Goal: Transaction & Acquisition: Purchase product/service

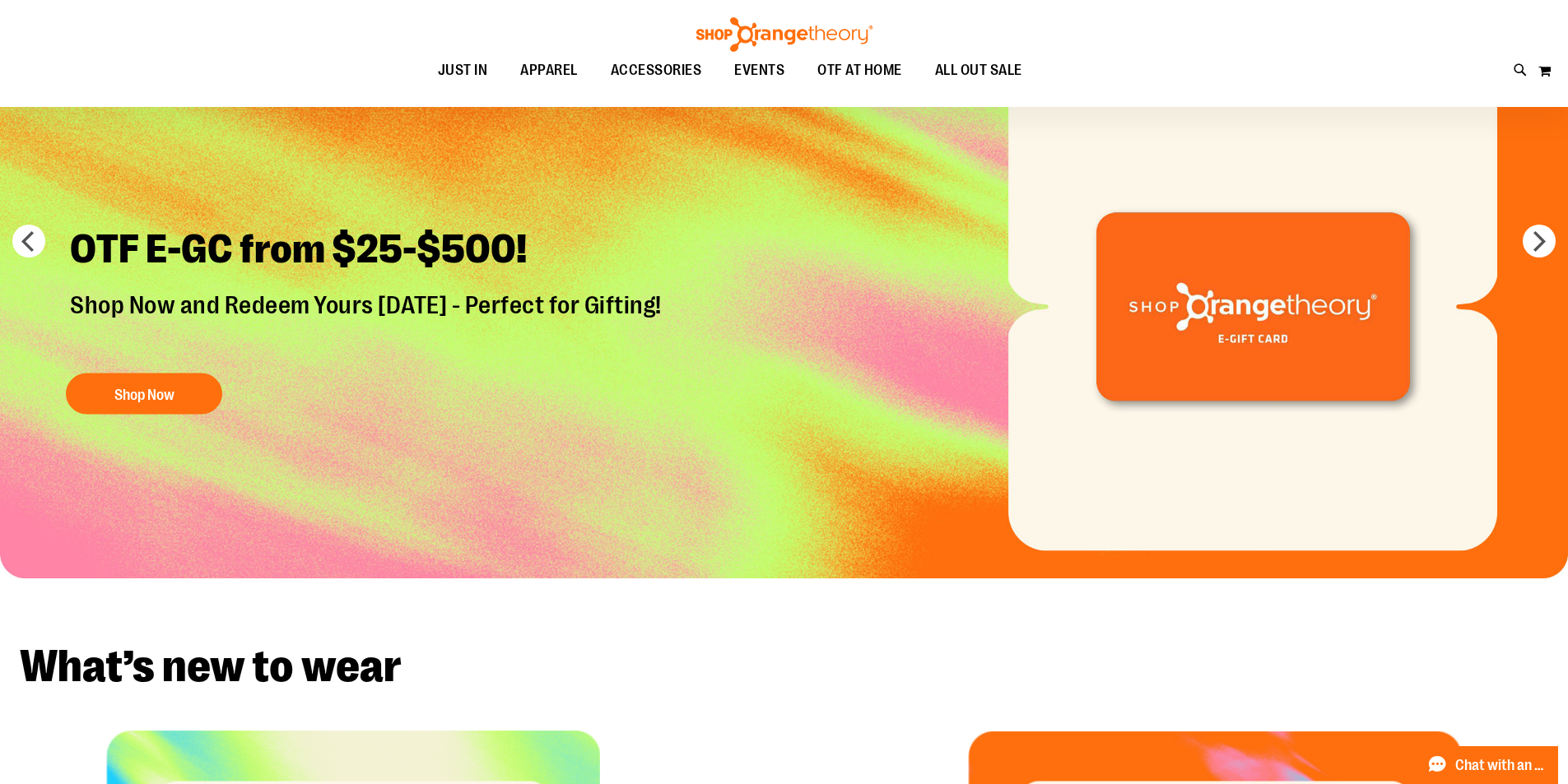
scroll to position [164, 0]
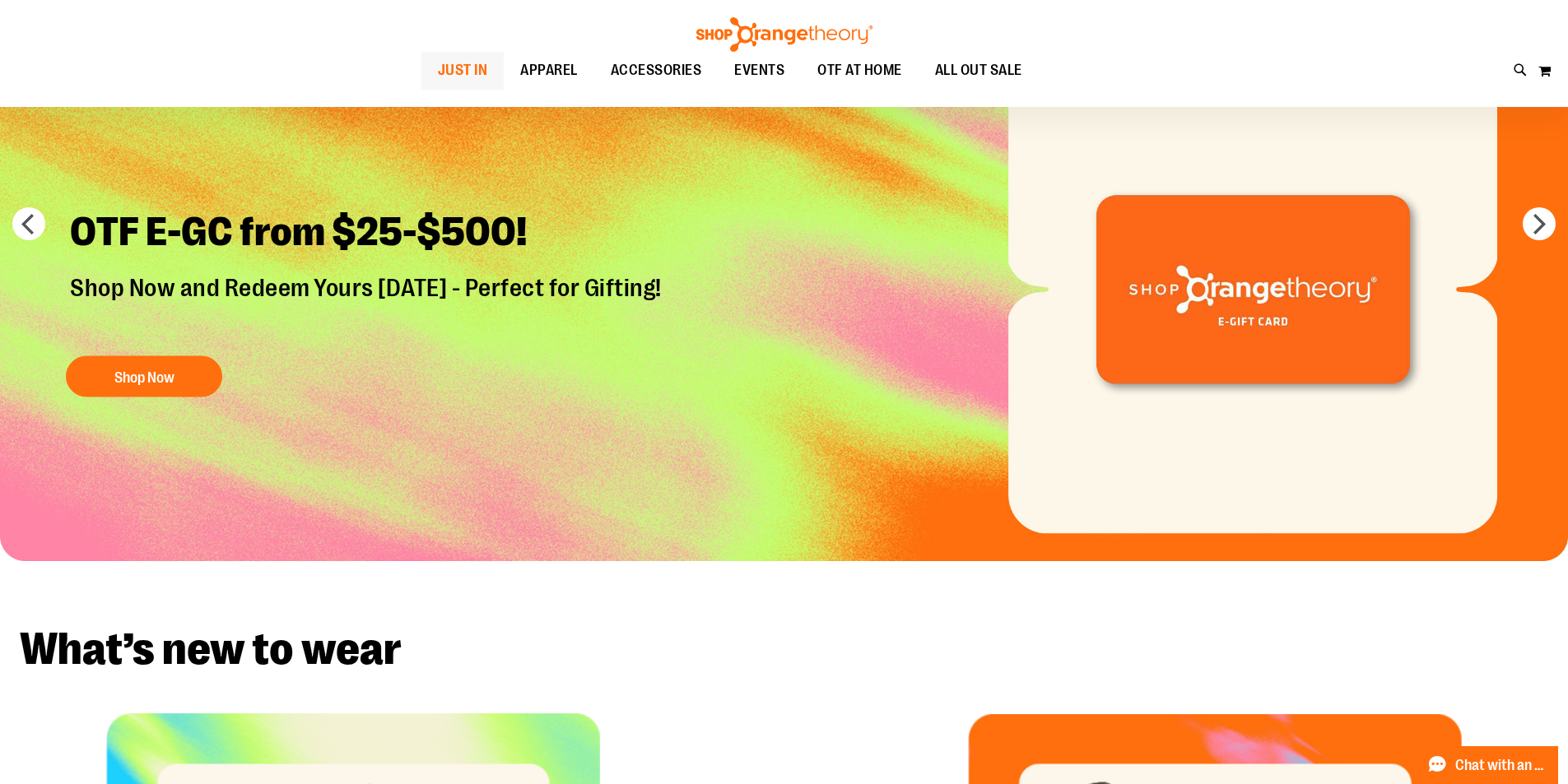
click at [438, 64] on span "JUST IN" at bounding box center [463, 70] width 50 height 37
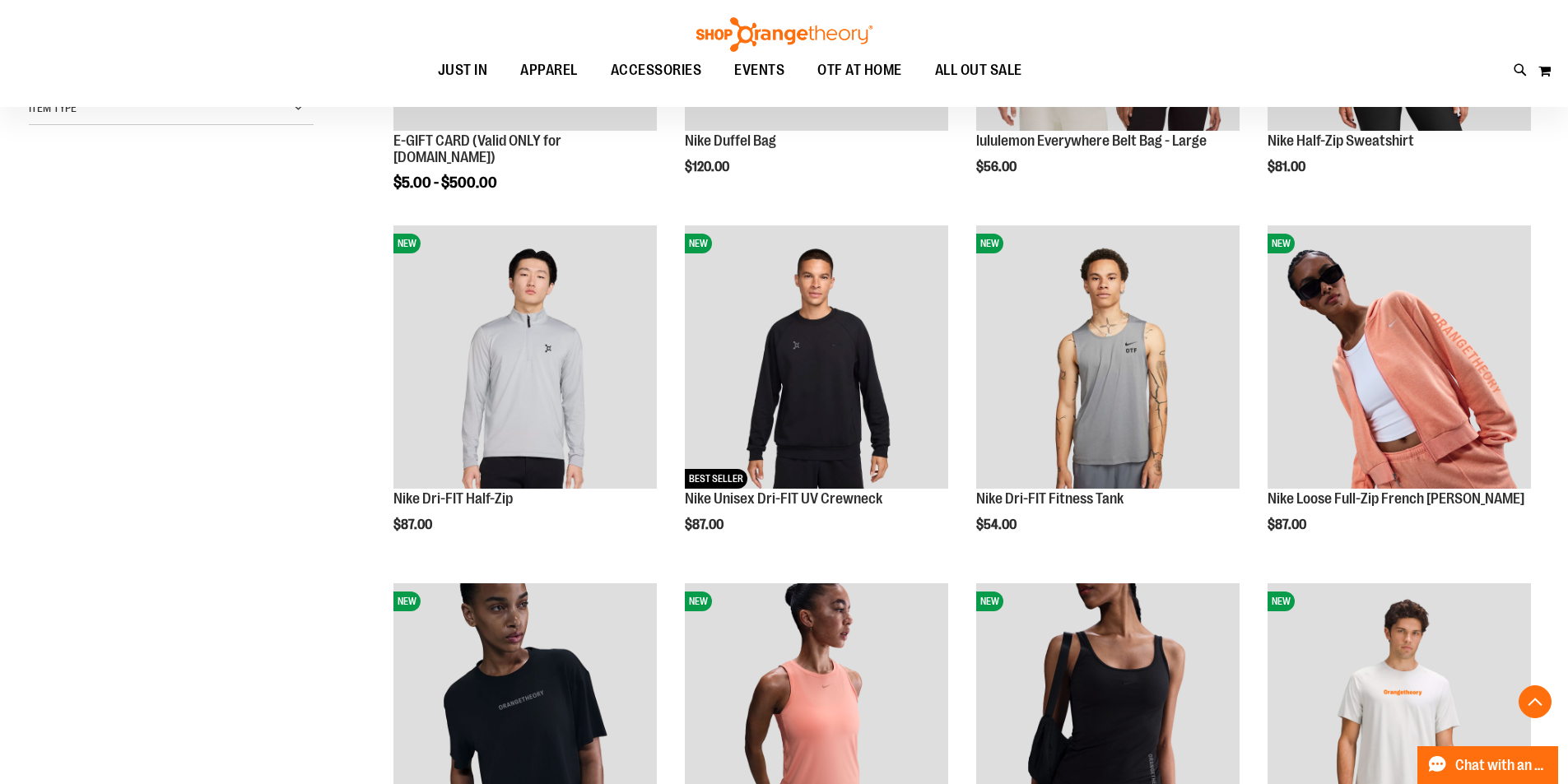
scroll to position [493, 0]
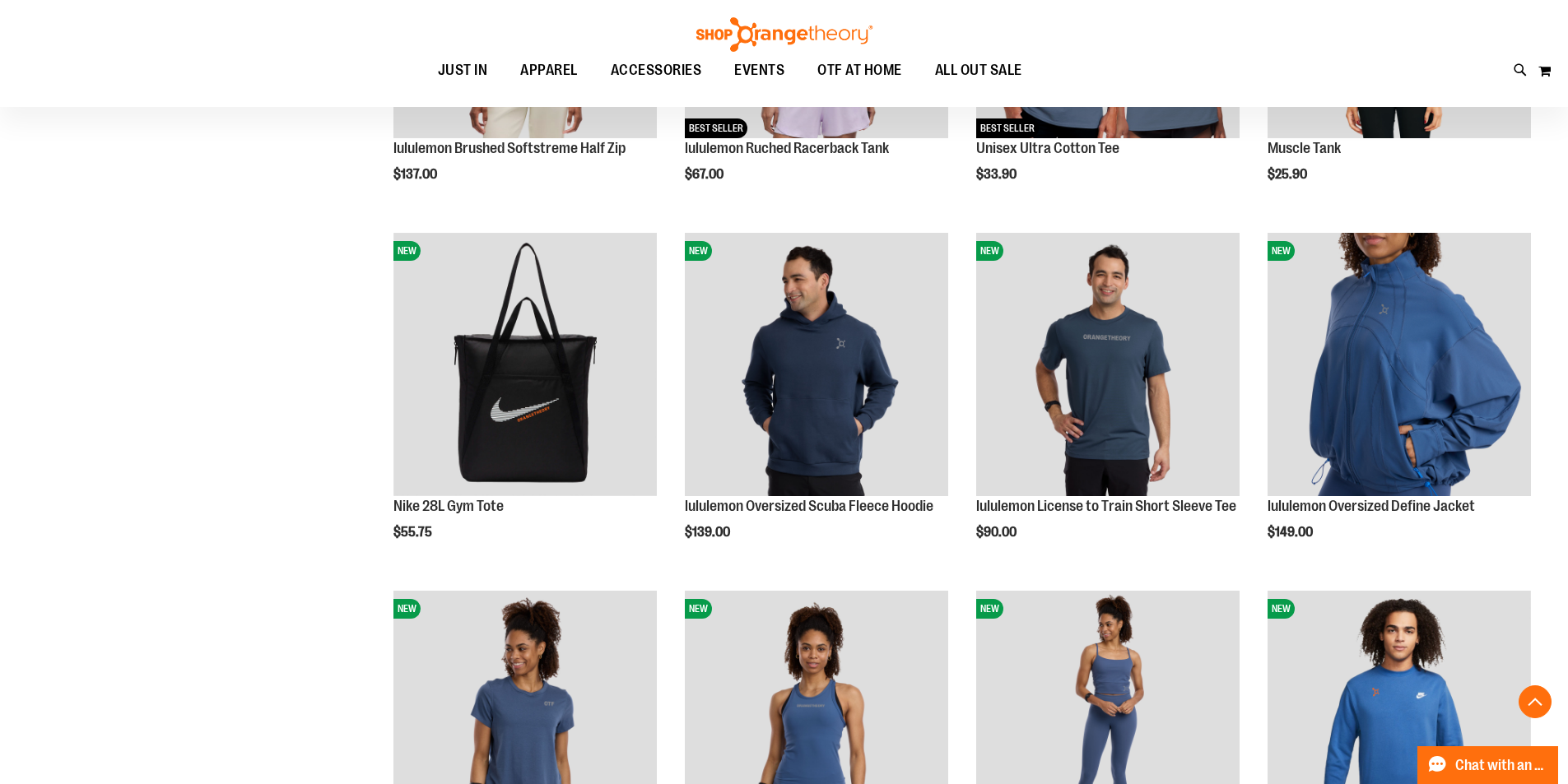
scroll to position [1563, 0]
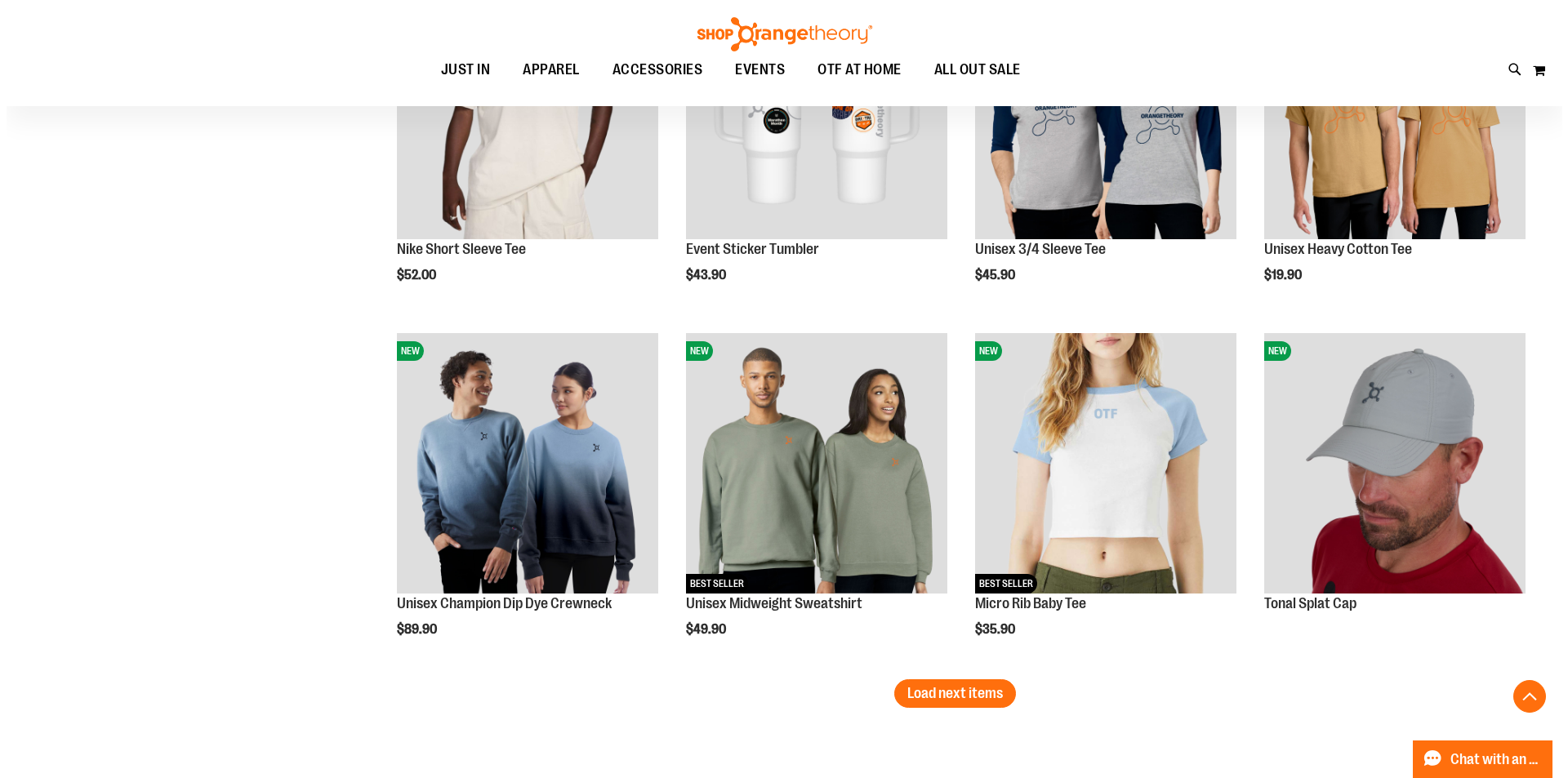
scroll to position [2940, 0]
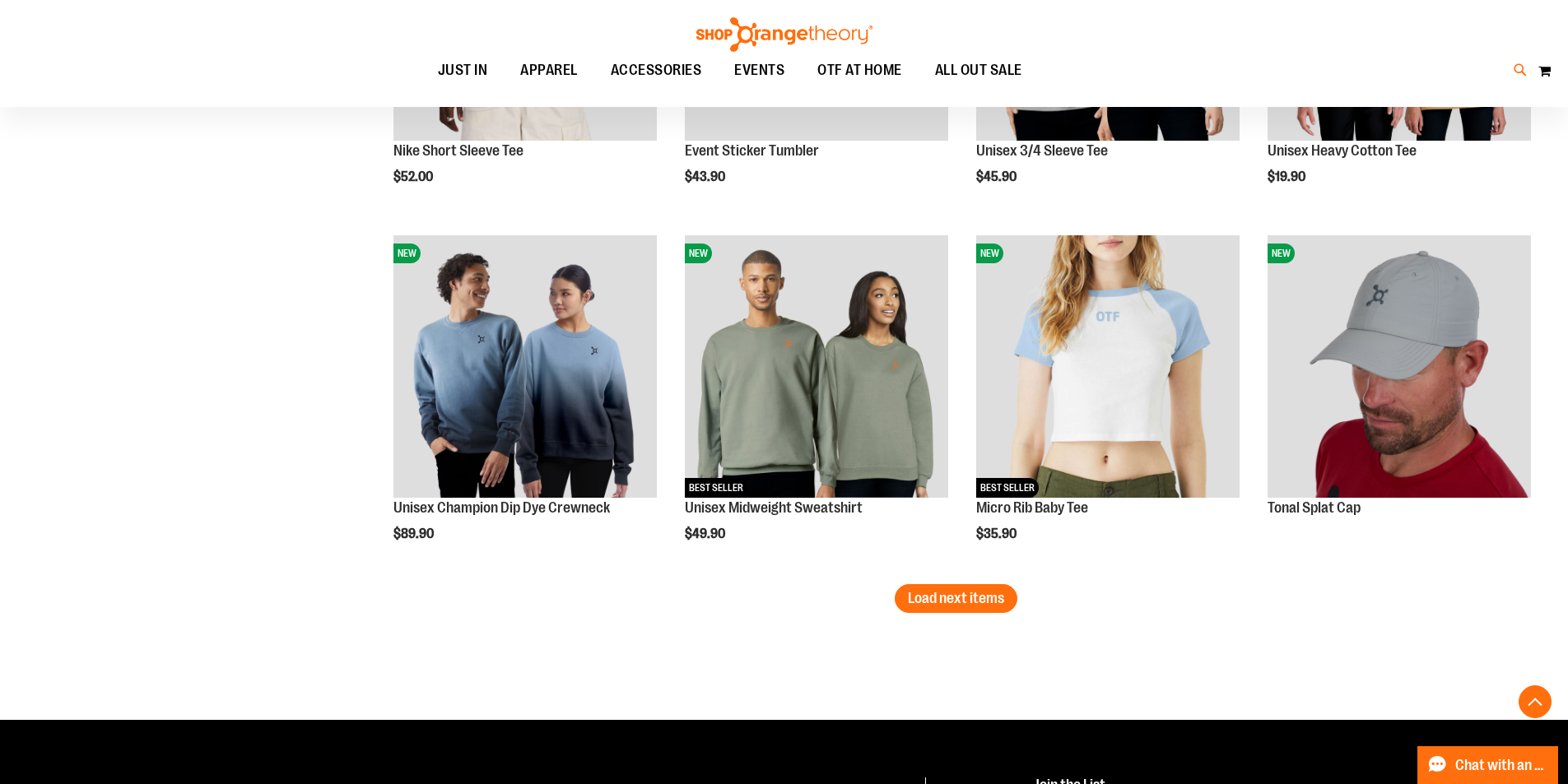
click at [1518, 66] on icon at bounding box center [1520, 70] width 14 height 18
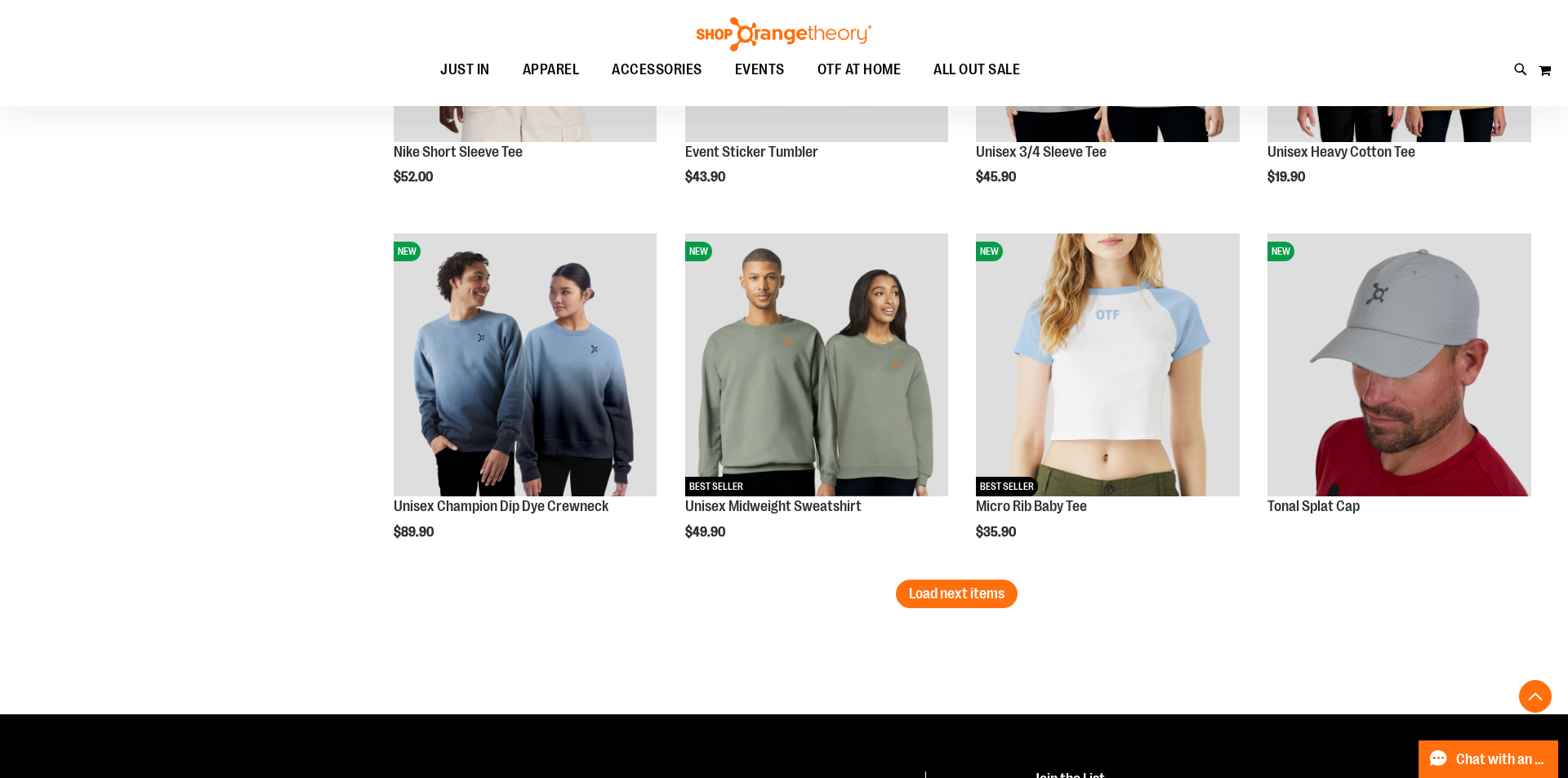
click at [1376, 94] on button "submit" at bounding box center [1378, 93] width 49 height 49
type input "**********"
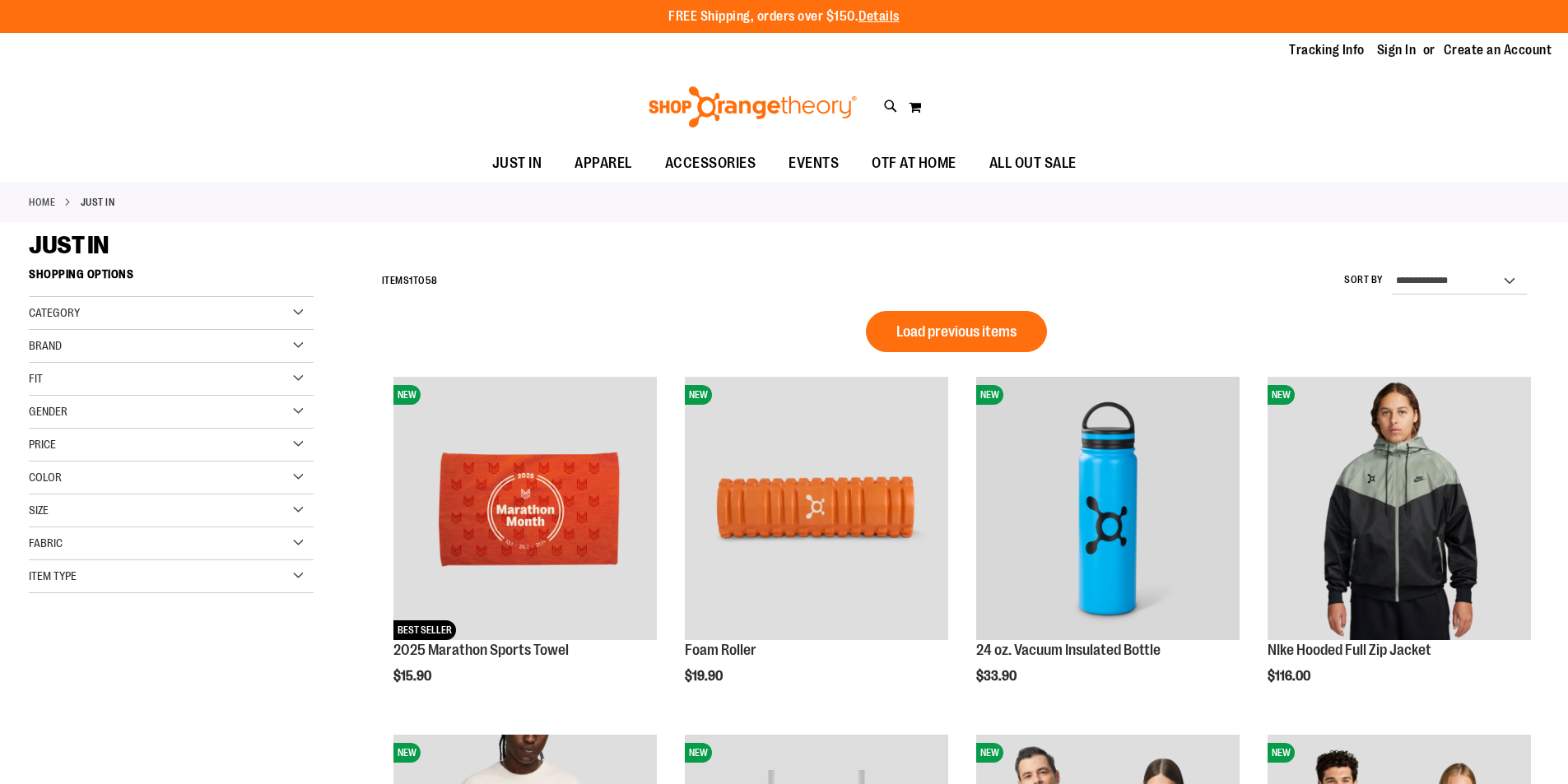
click at [80, 413] on div "Gender" at bounding box center [171, 413] width 284 height 33
click at [71, 463] on link "Women 23 items" at bounding box center [162, 463] width 273 height 18
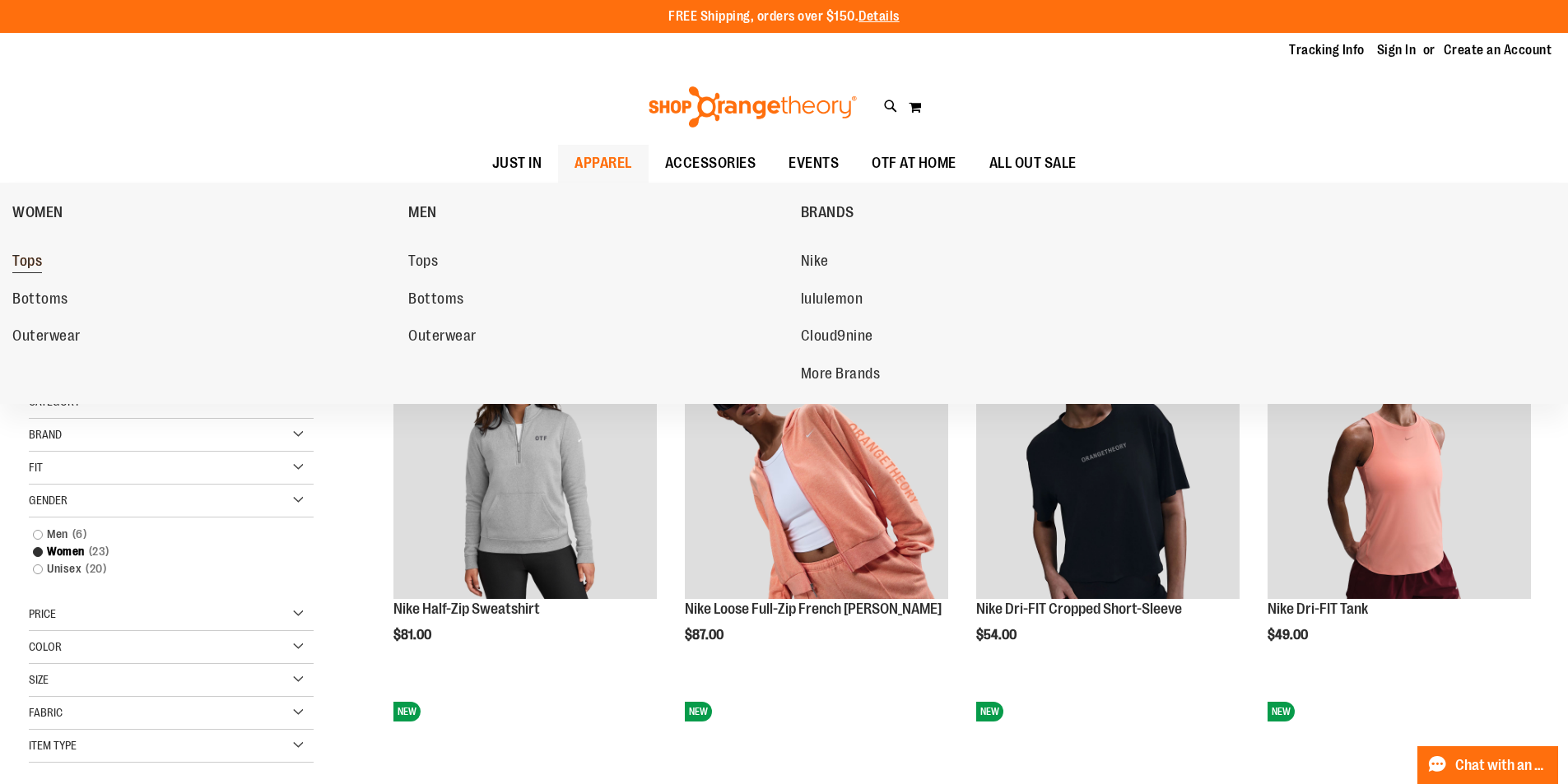
click at [15, 263] on span "Tops" at bounding box center [27, 263] width 30 height 20
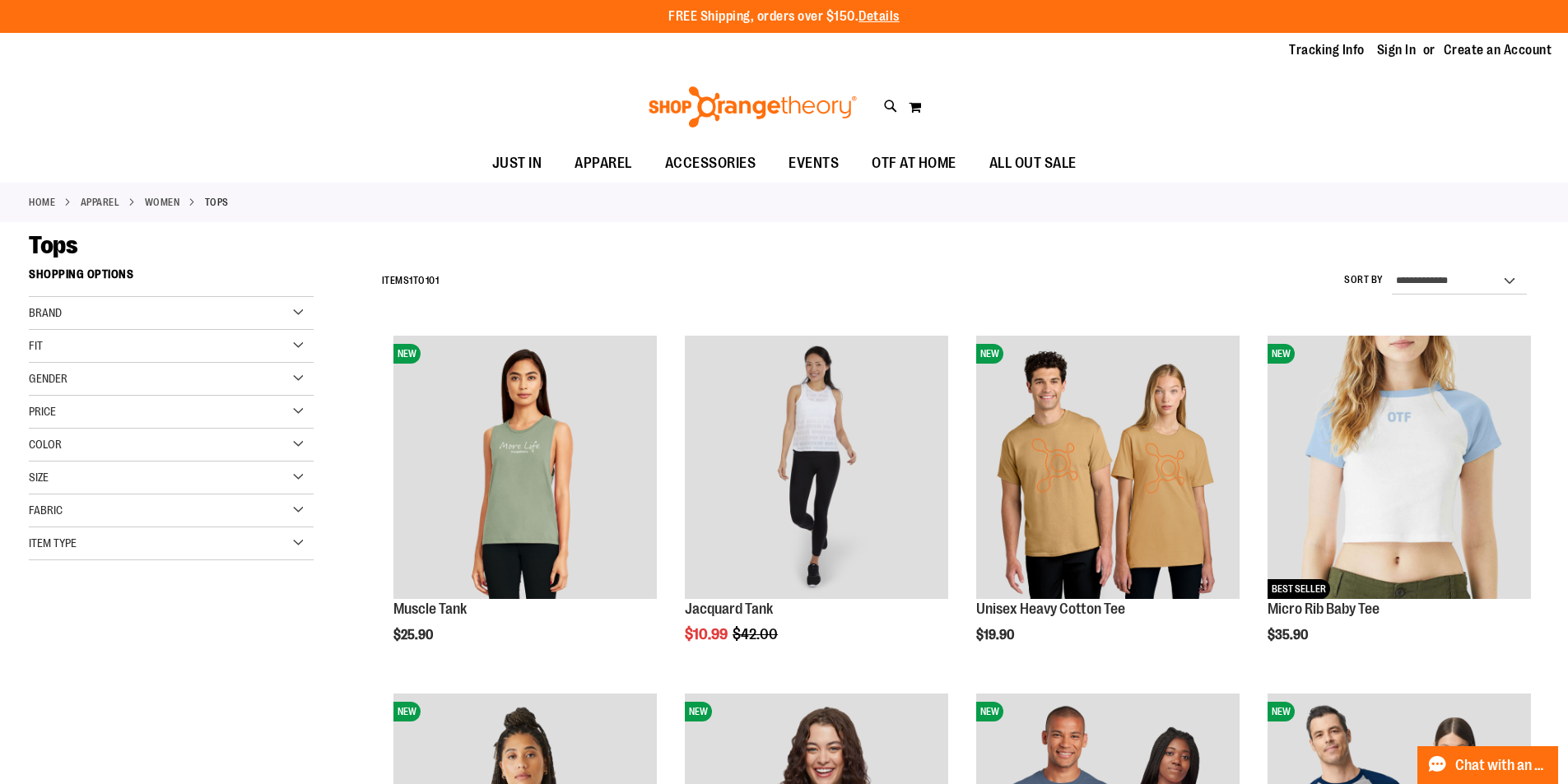
click at [132, 541] on div "Item Type" at bounding box center [171, 544] width 284 height 33
click at [142, 598] on link "Long Sleeve Shirts 8 items" at bounding box center [162, 603] width 273 height 18
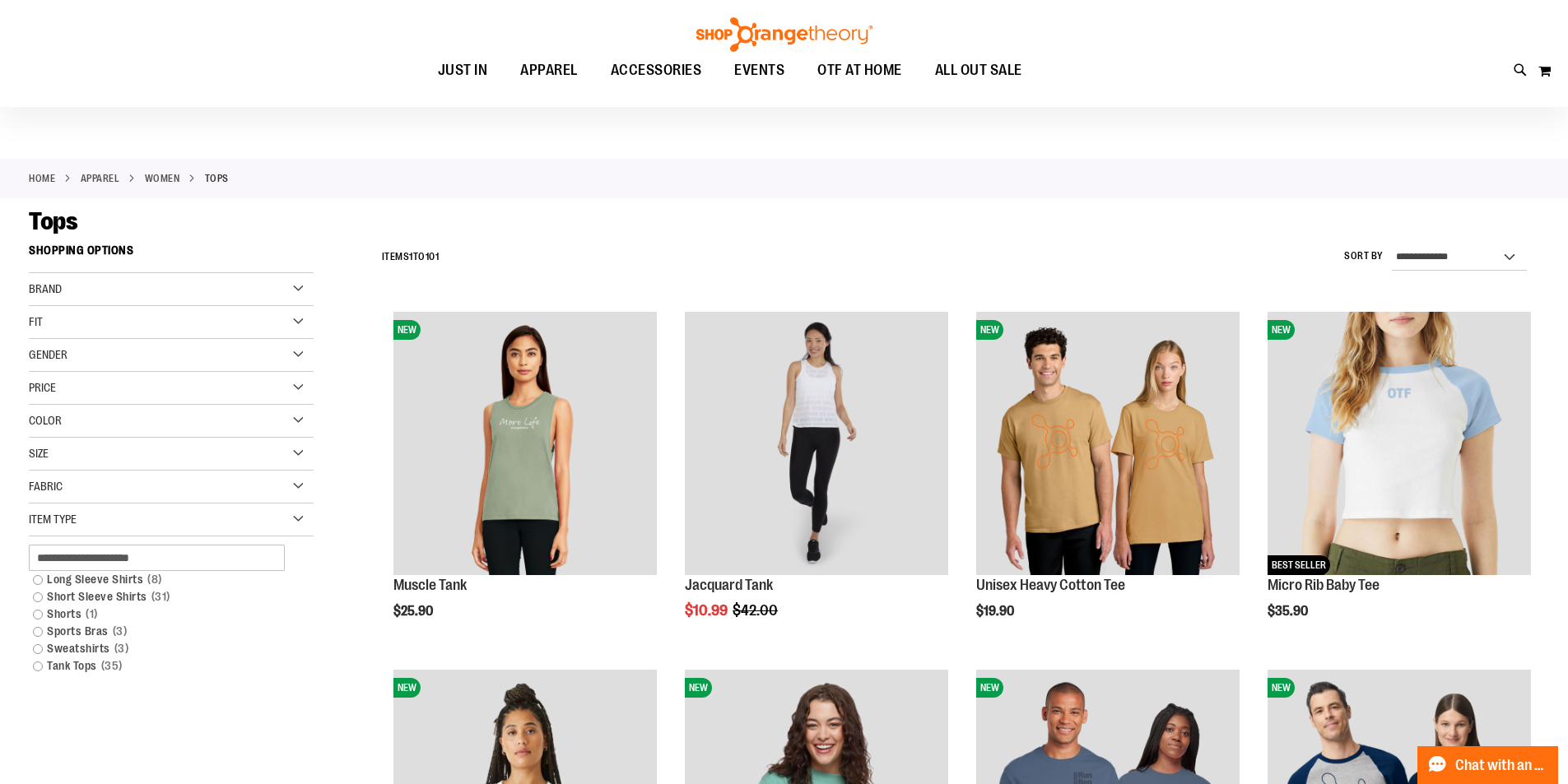
scroll to position [13, 0]
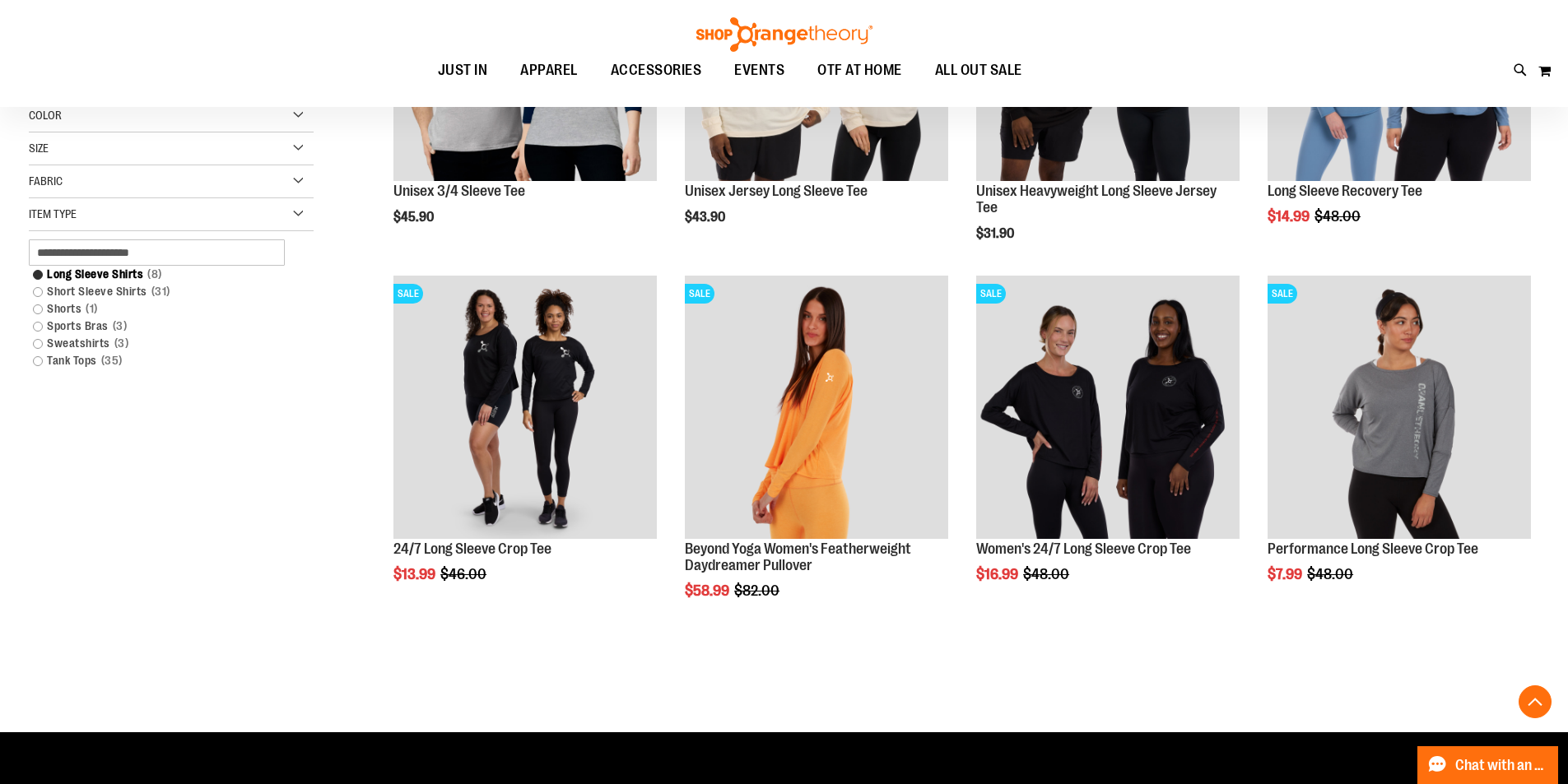
scroll to position [246, 0]
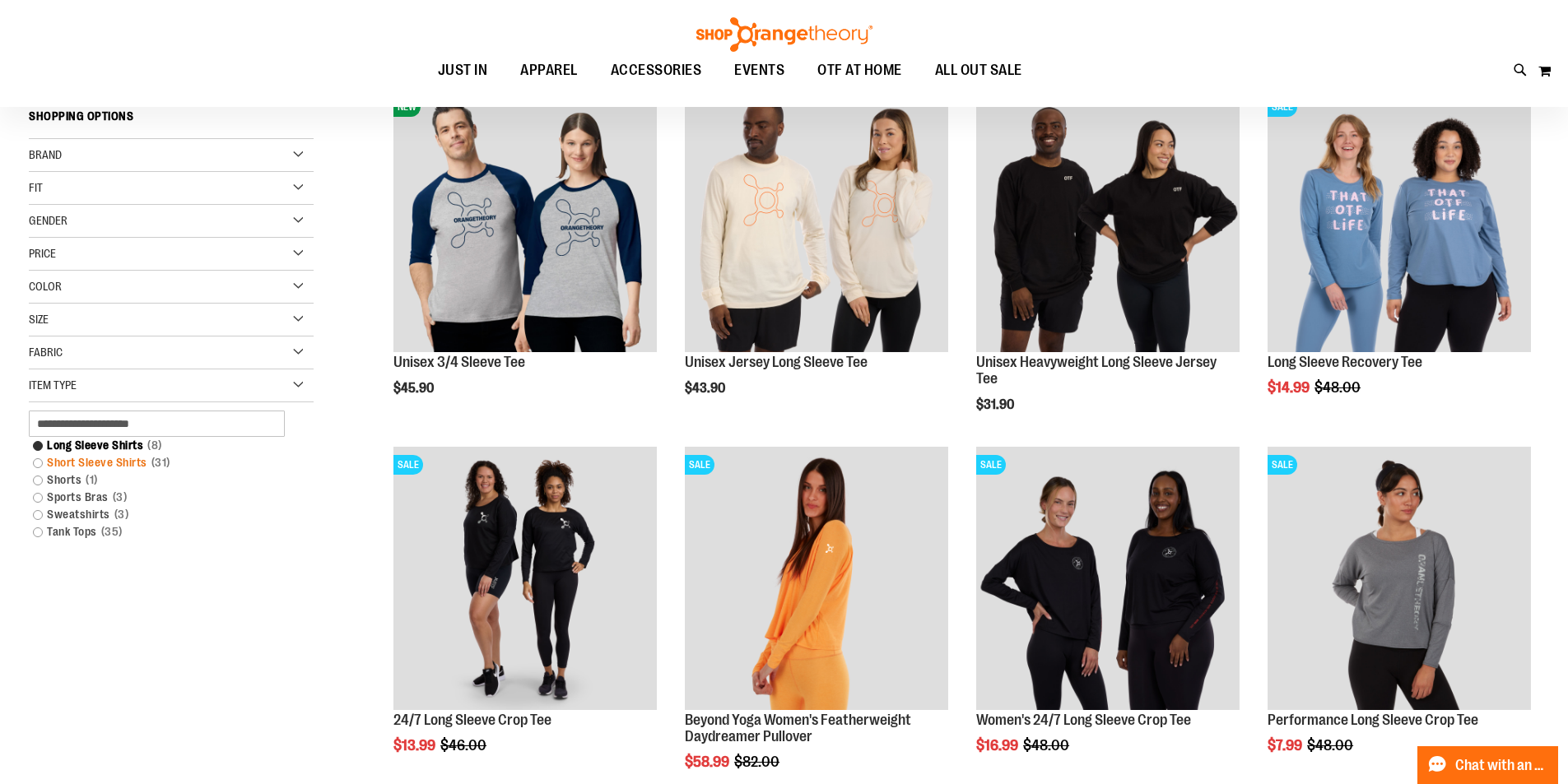
click at [144, 467] on link "Short Sleeve Shirts 31 items" at bounding box center [162, 463] width 273 height 18
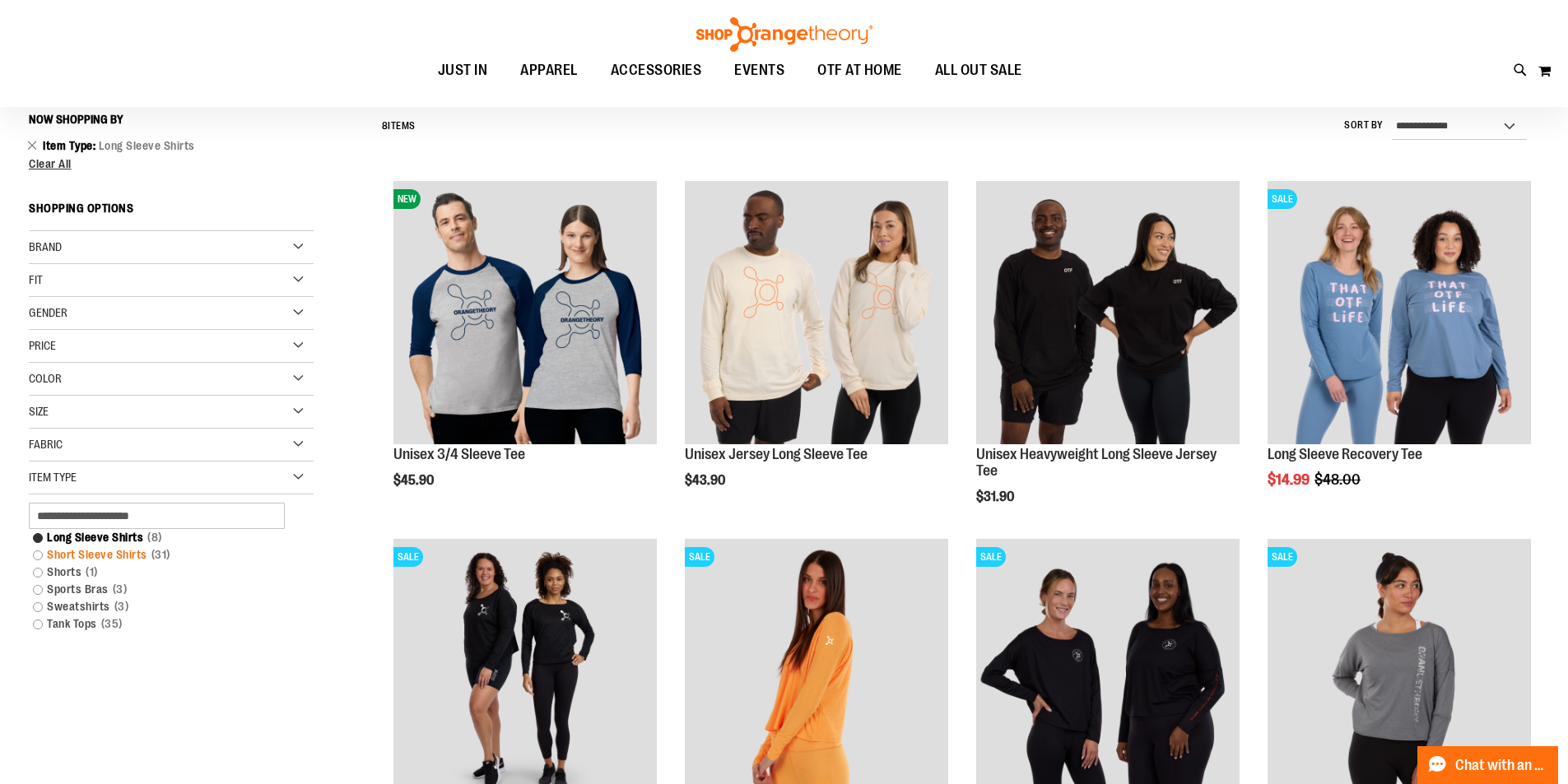
scroll to position [153, 0]
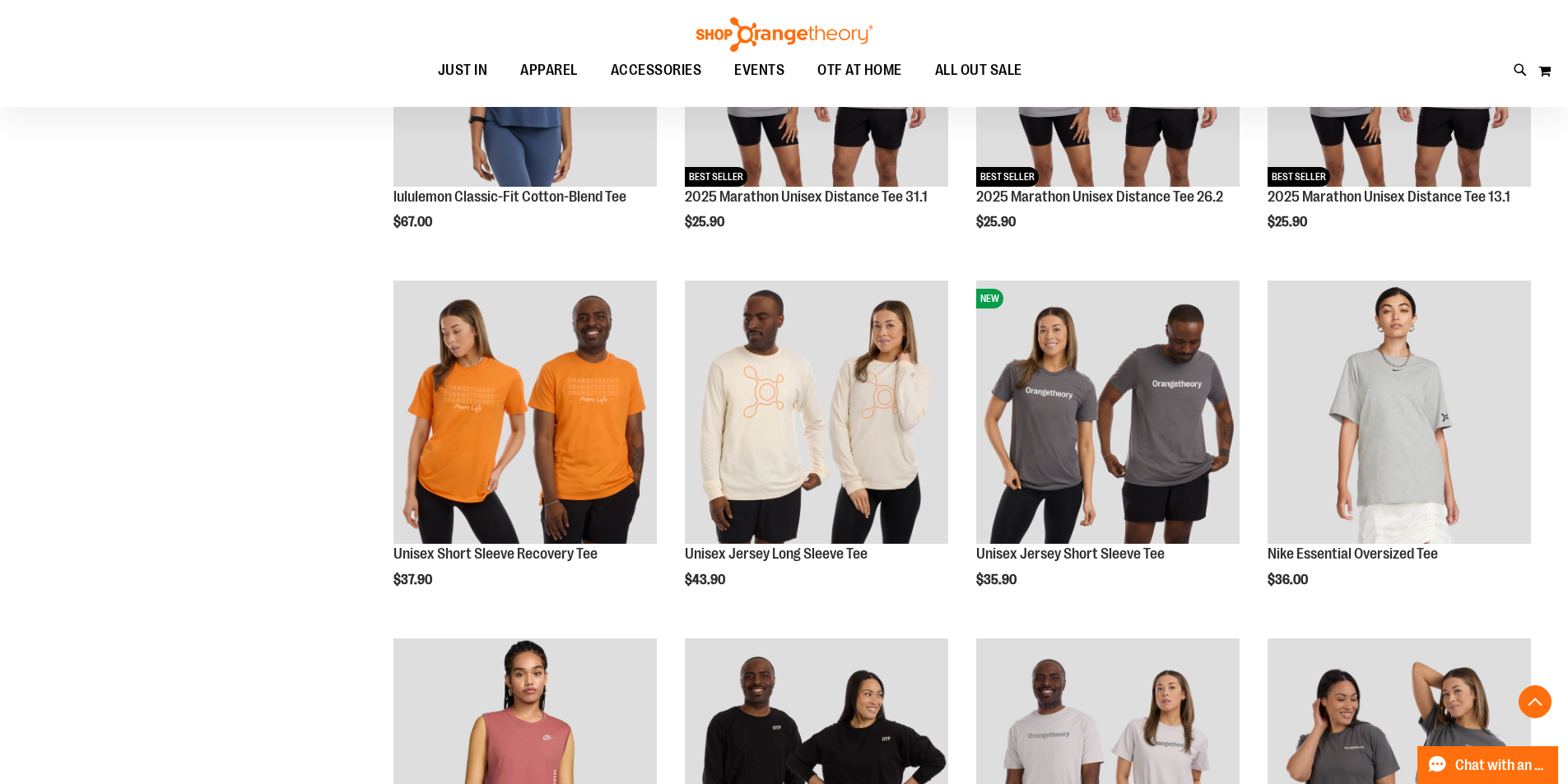
scroll to position [1140, 0]
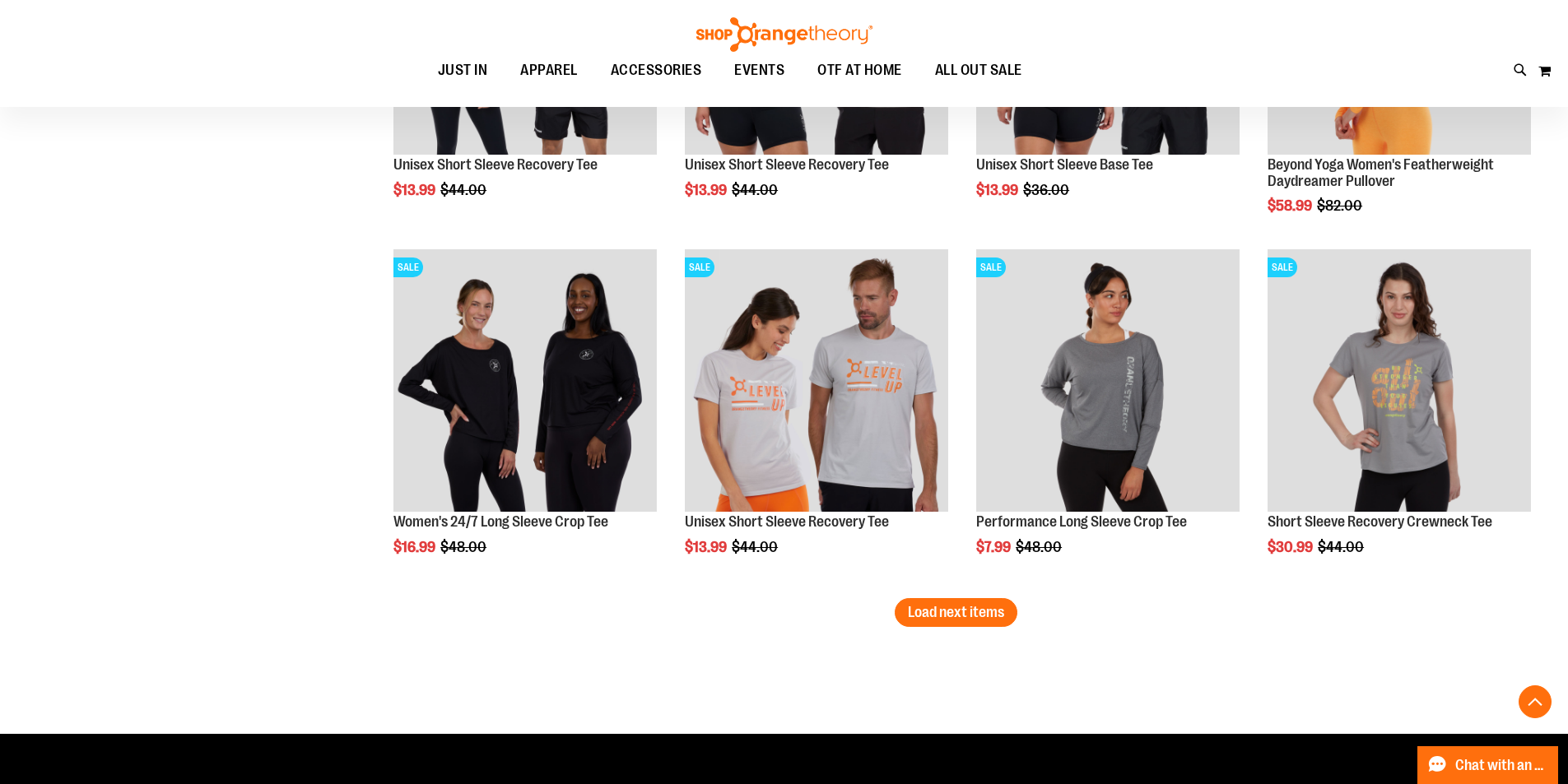
scroll to position [2951, 0]
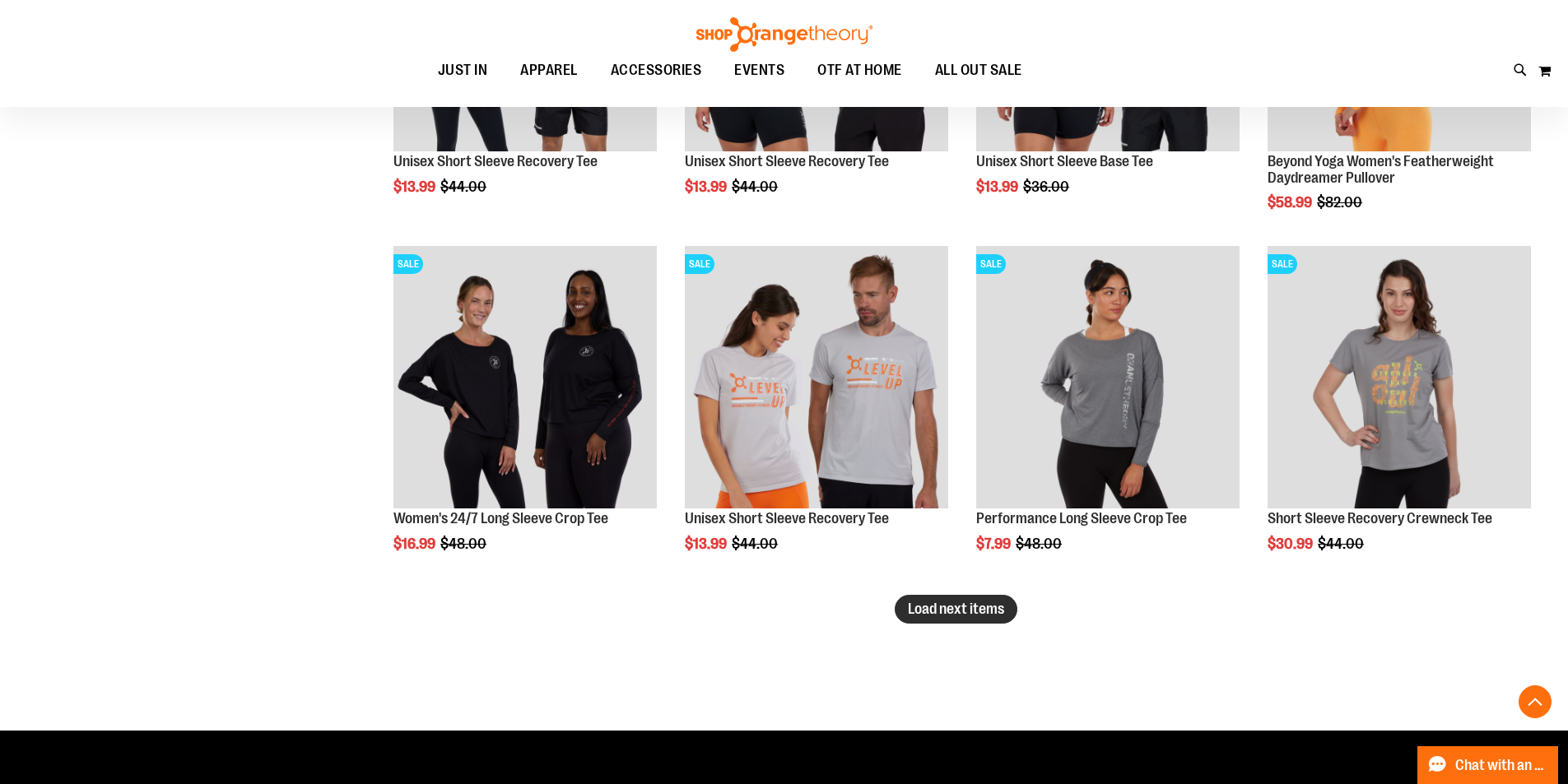
click at [996, 595] on button "Load next items" at bounding box center [956, 609] width 123 height 29
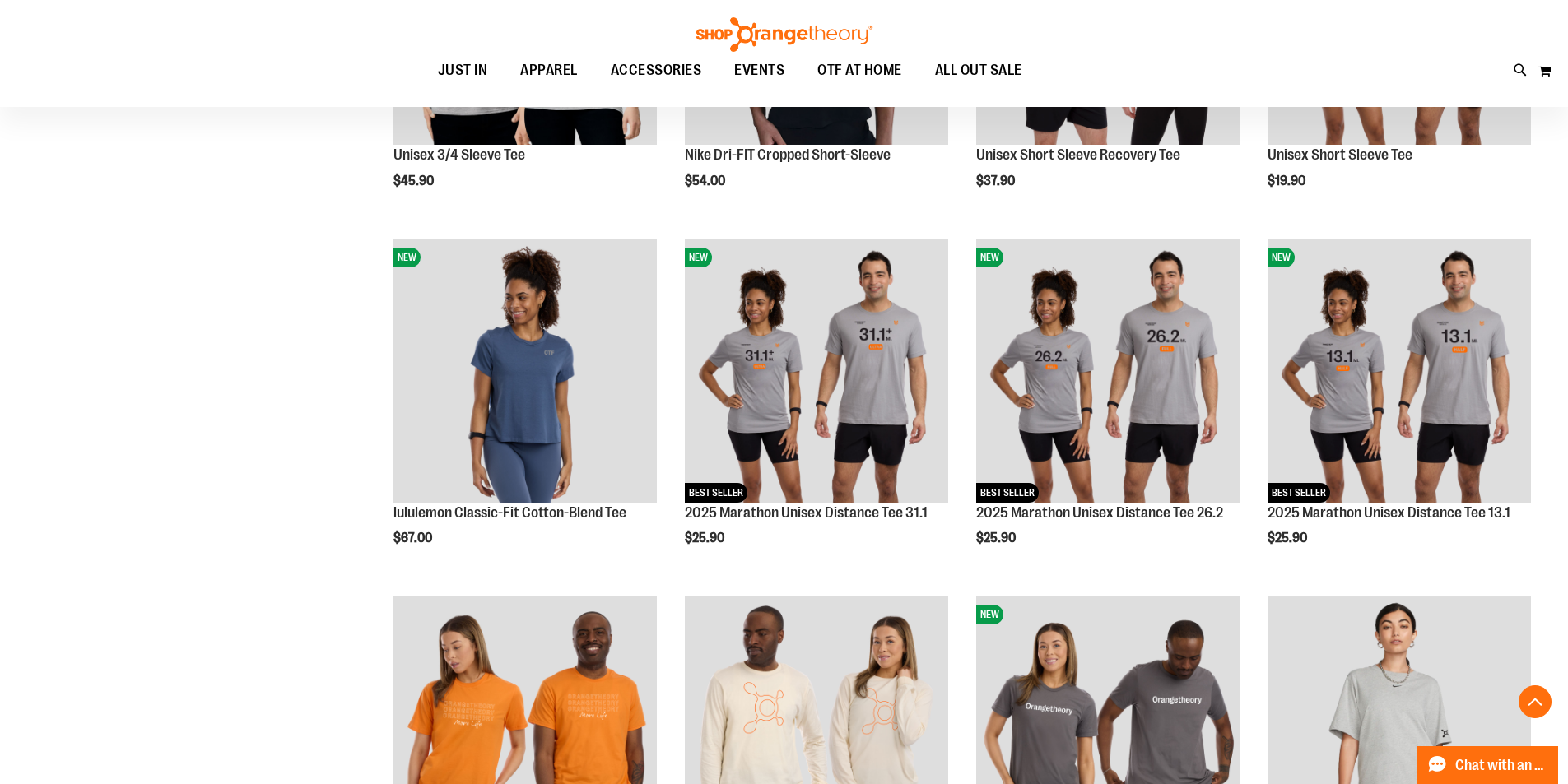
scroll to position [482, 0]
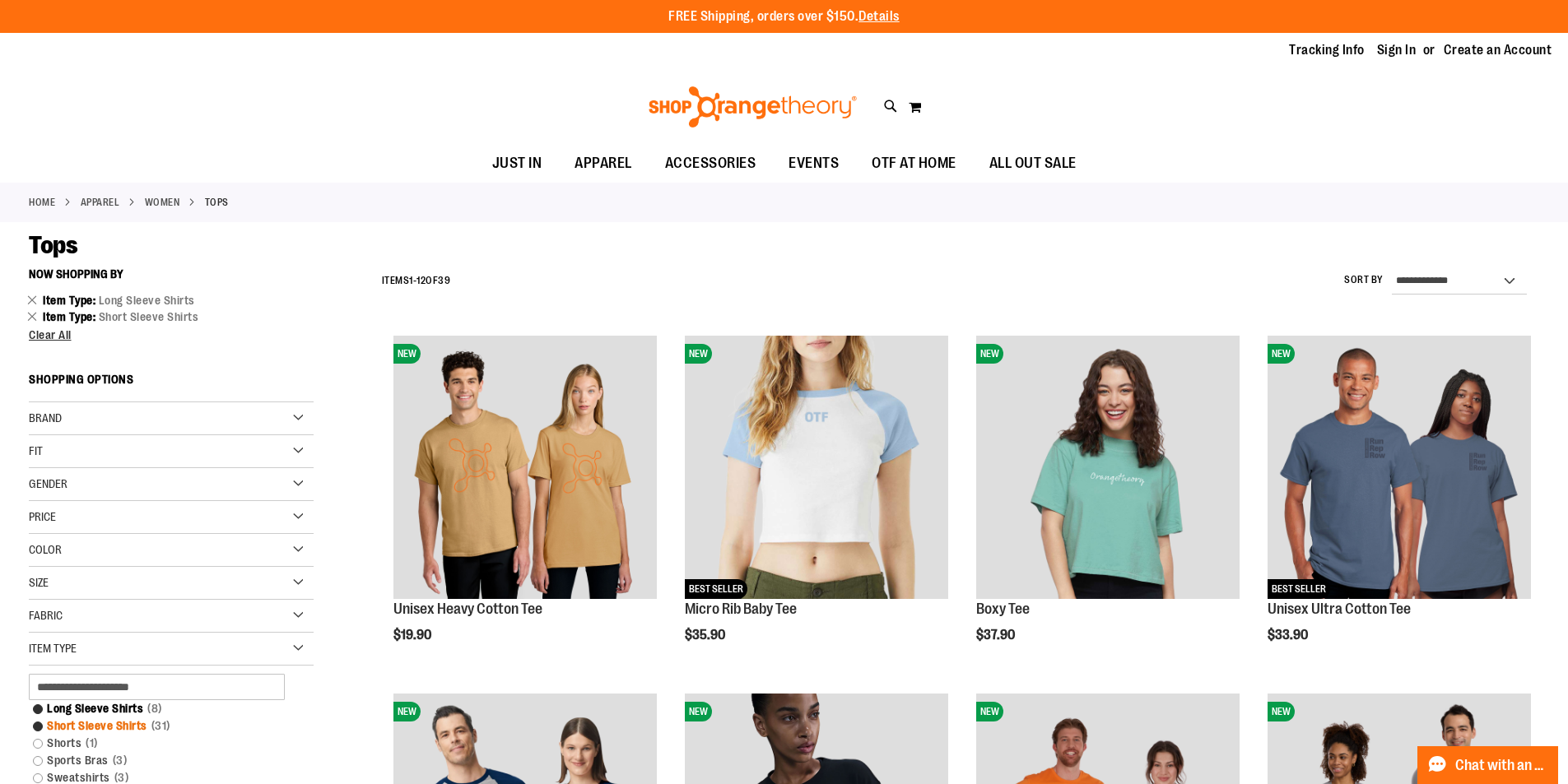
click at [114, 721] on link "Short Sleeve Shirts 31 items" at bounding box center [162, 726] width 273 height 18
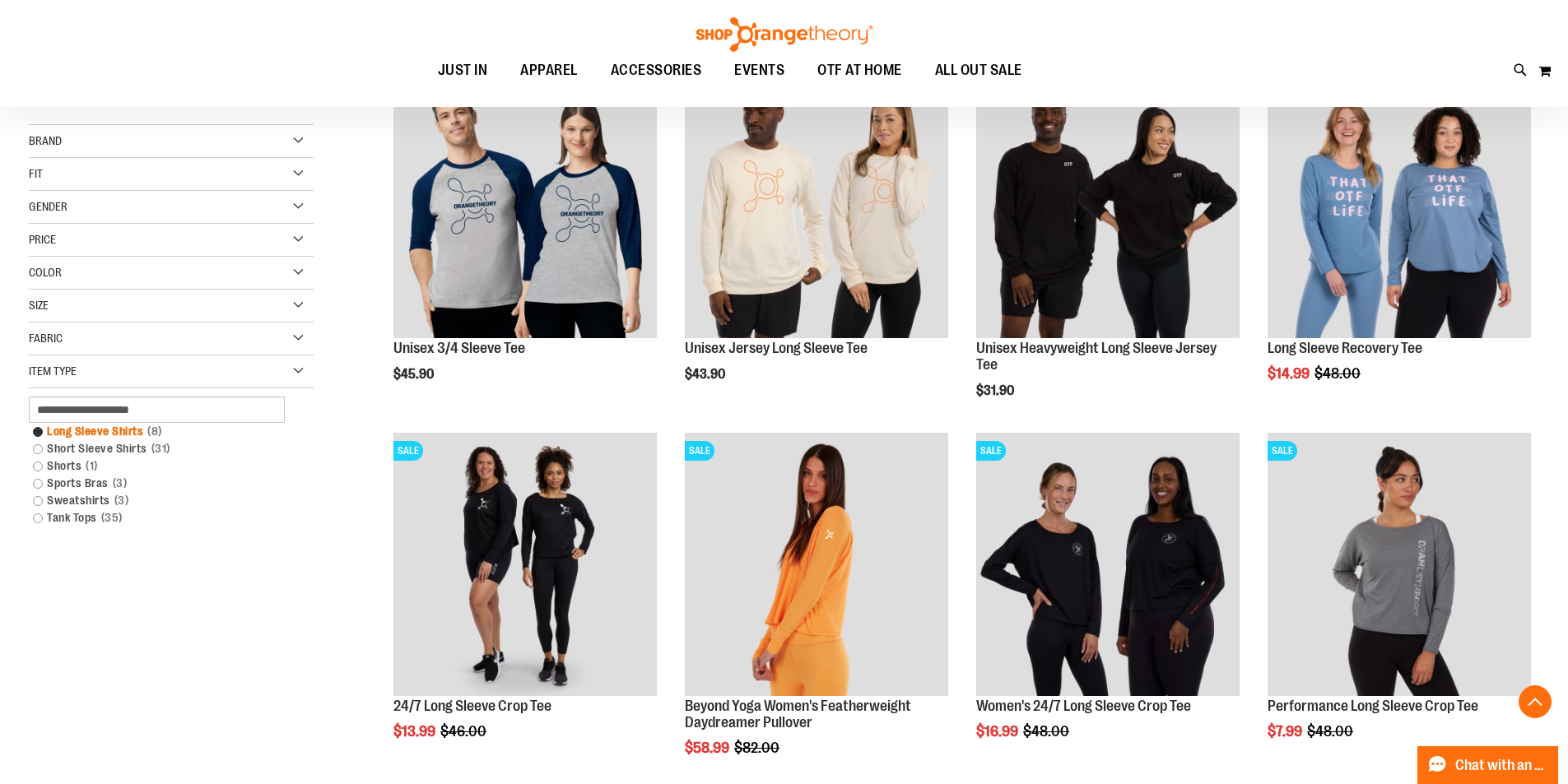
click at [120, 434] on link "Long Sleeve Shirts 8 items" at bounding box center [162, 431] width 273 height 18
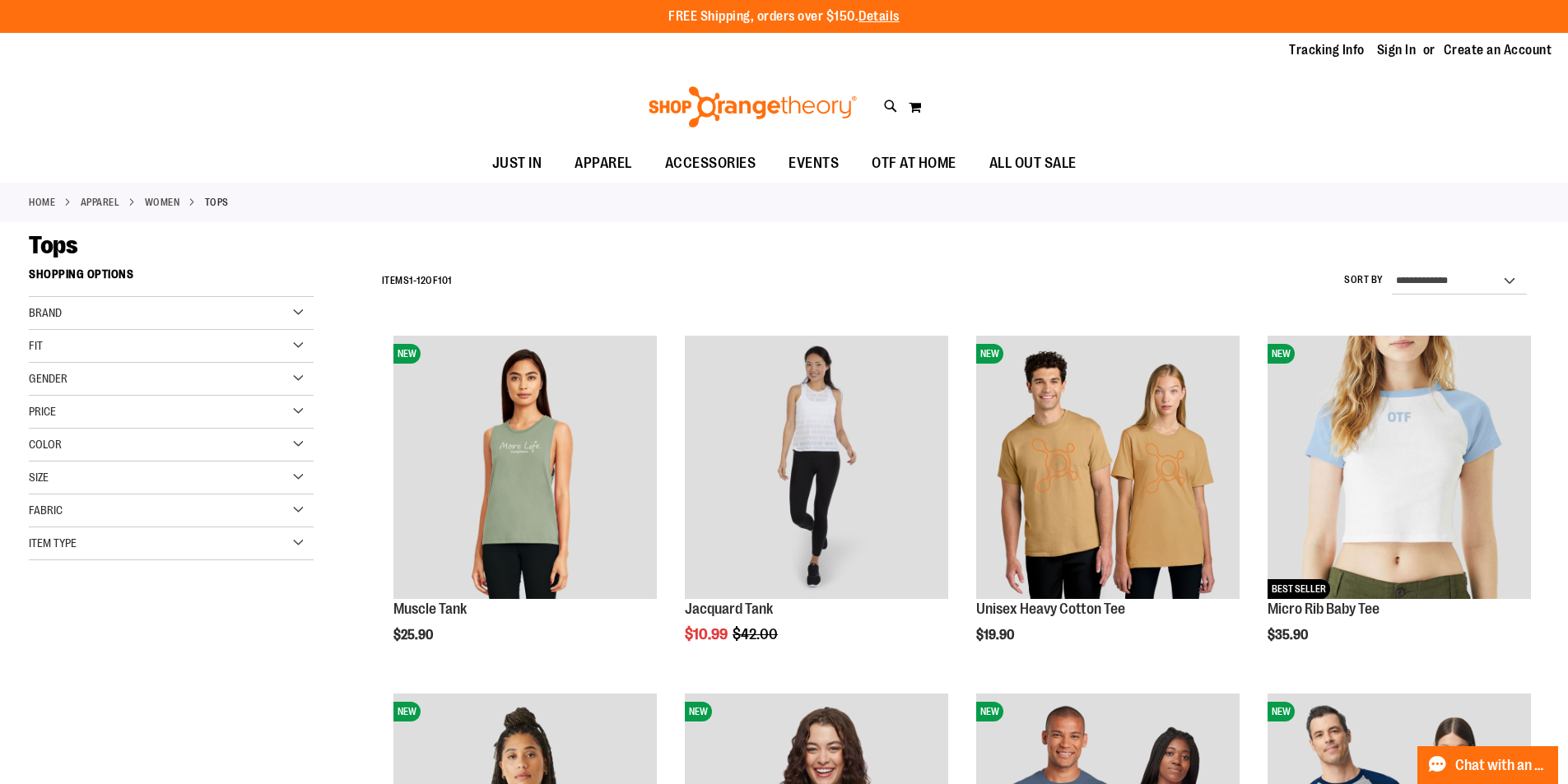
click at [117, 444] on div "Color" at bounding box center [171, 445] width 284 height 33
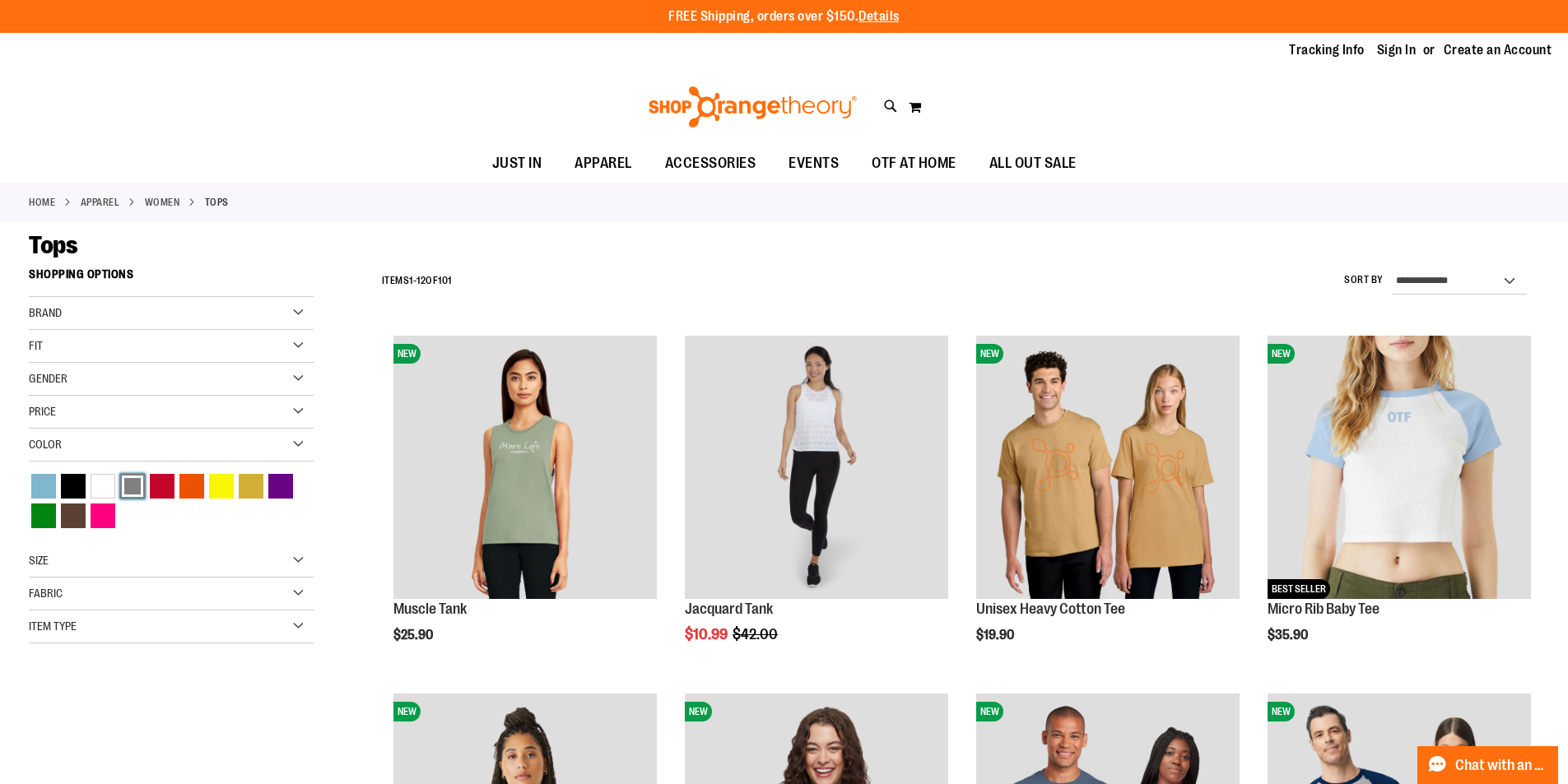
click at [135, 487] on div "Grey" at bounding box center [132, 486] width 25 height 25
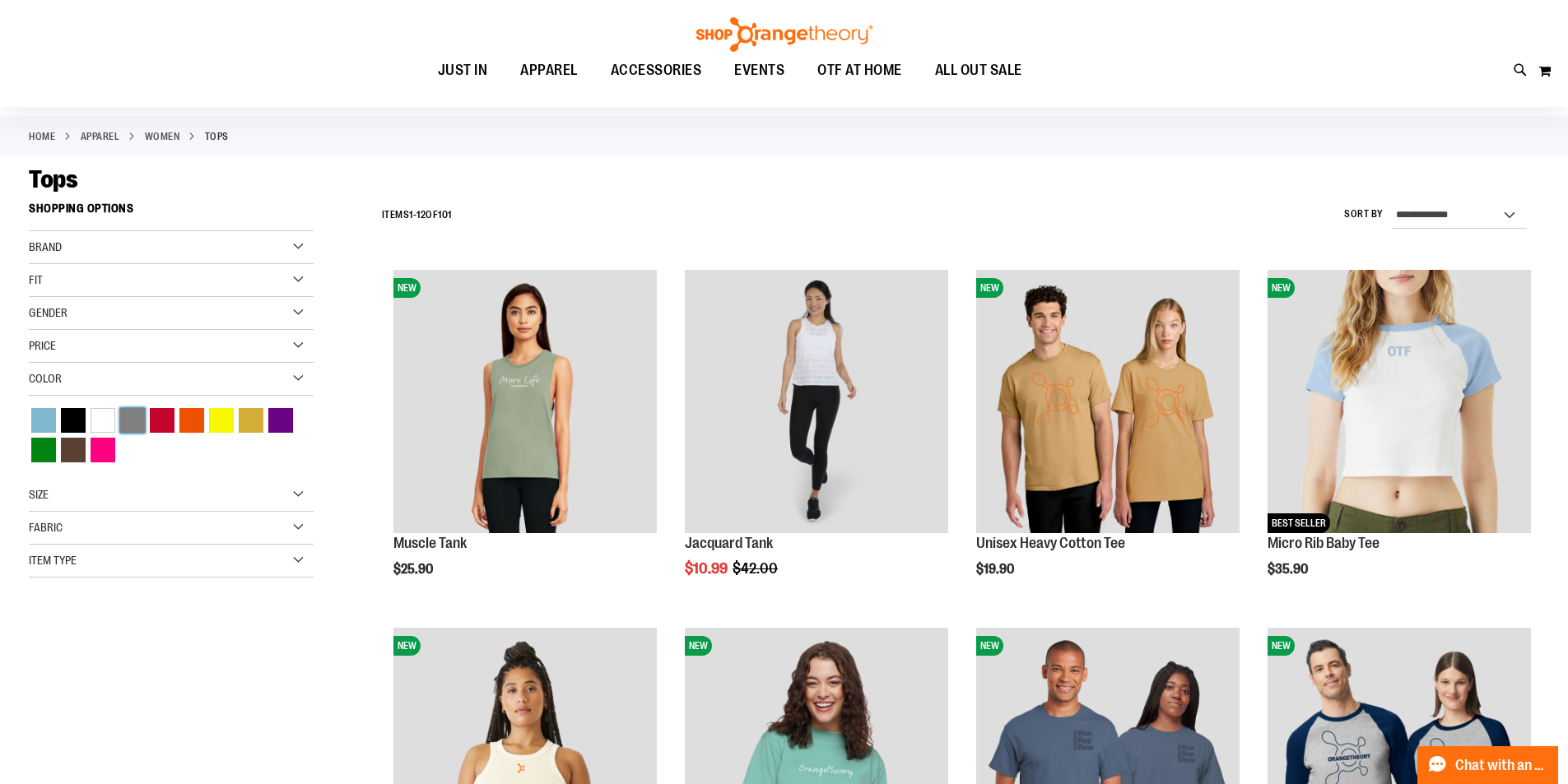
scroll to position [13, 0]
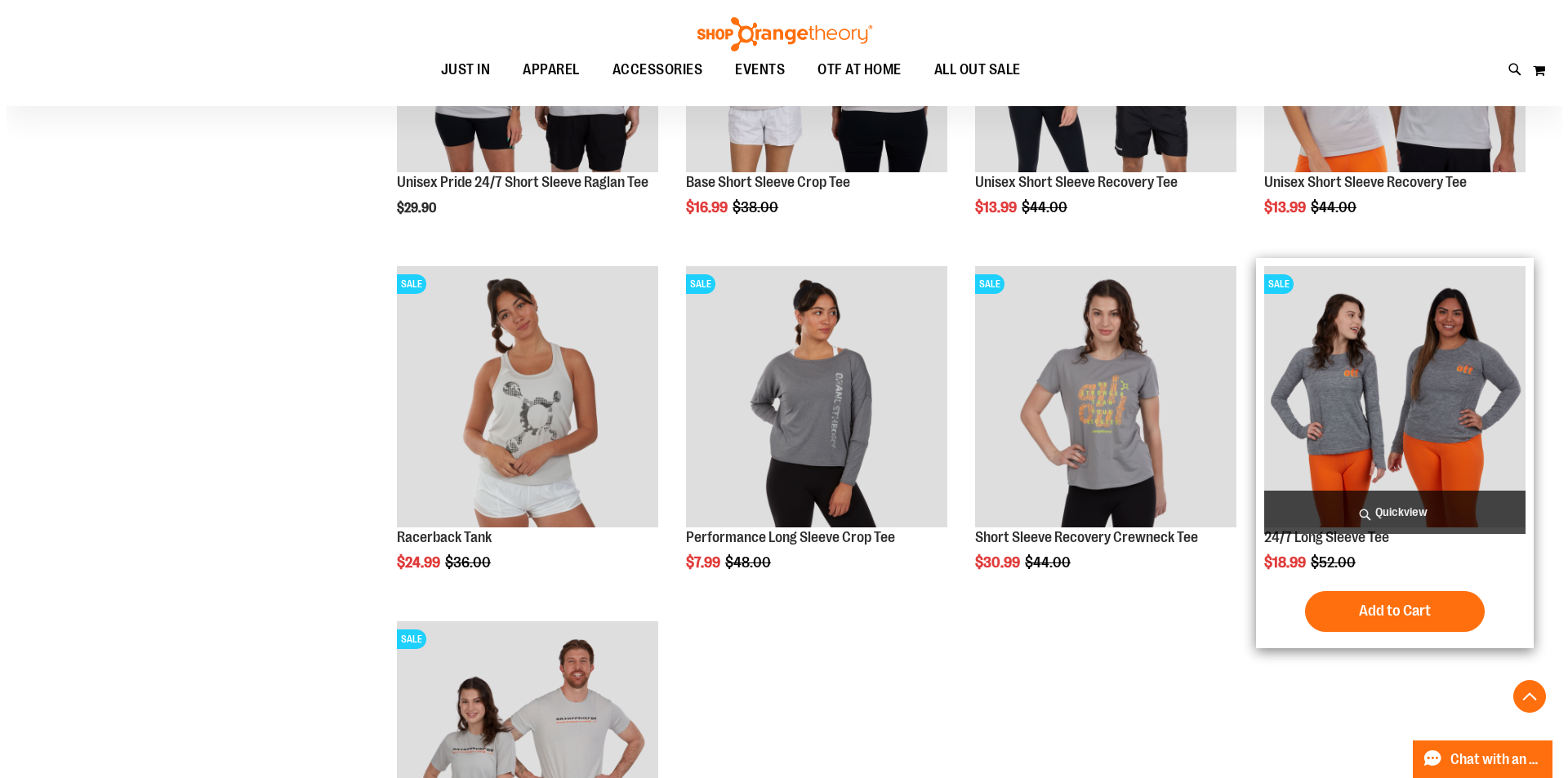
scroll to position [1484, 0]
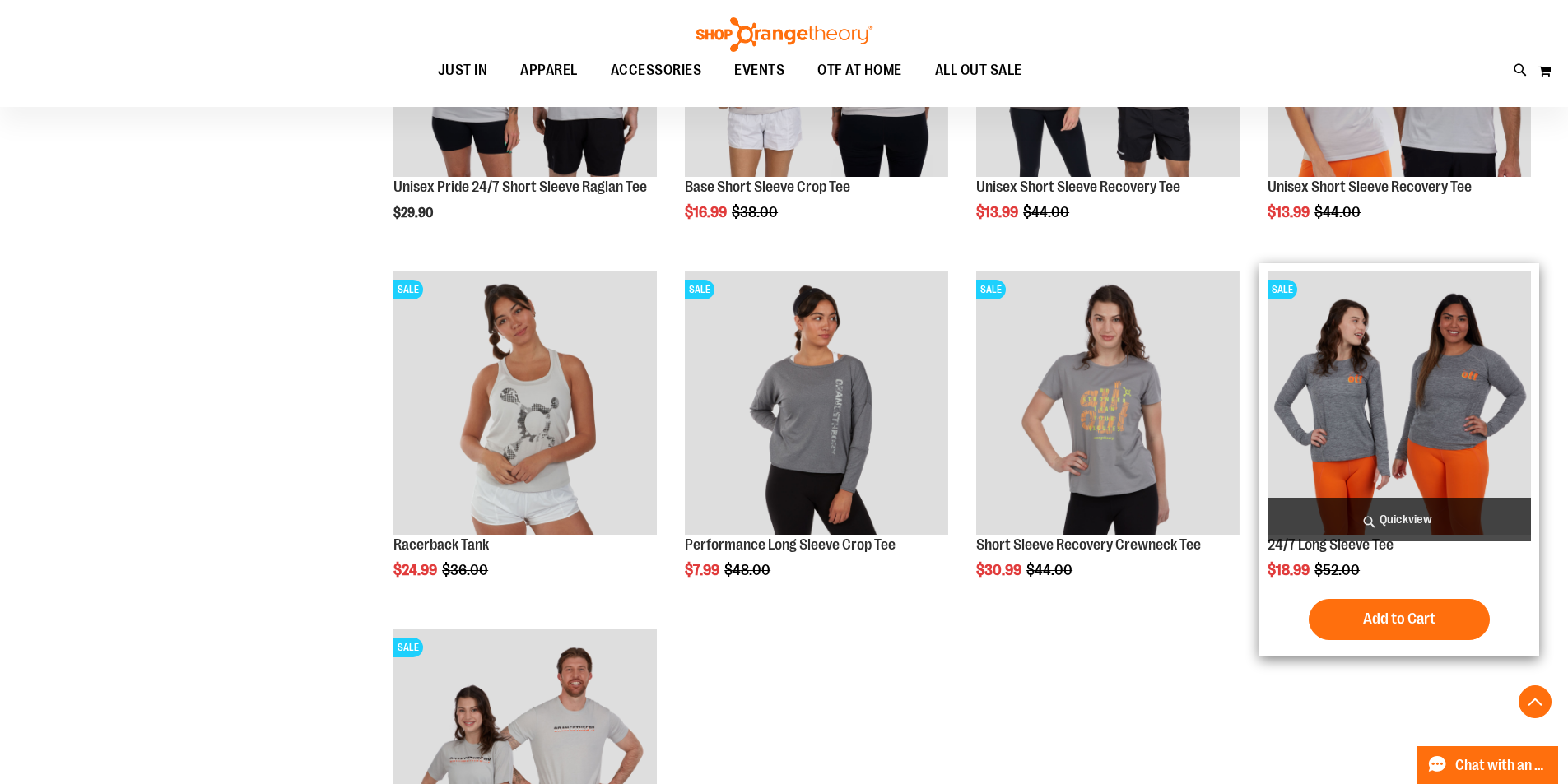
click at [1473, 513] on span "Quickview" at bounding box center [1399, 519] width 263 height 43
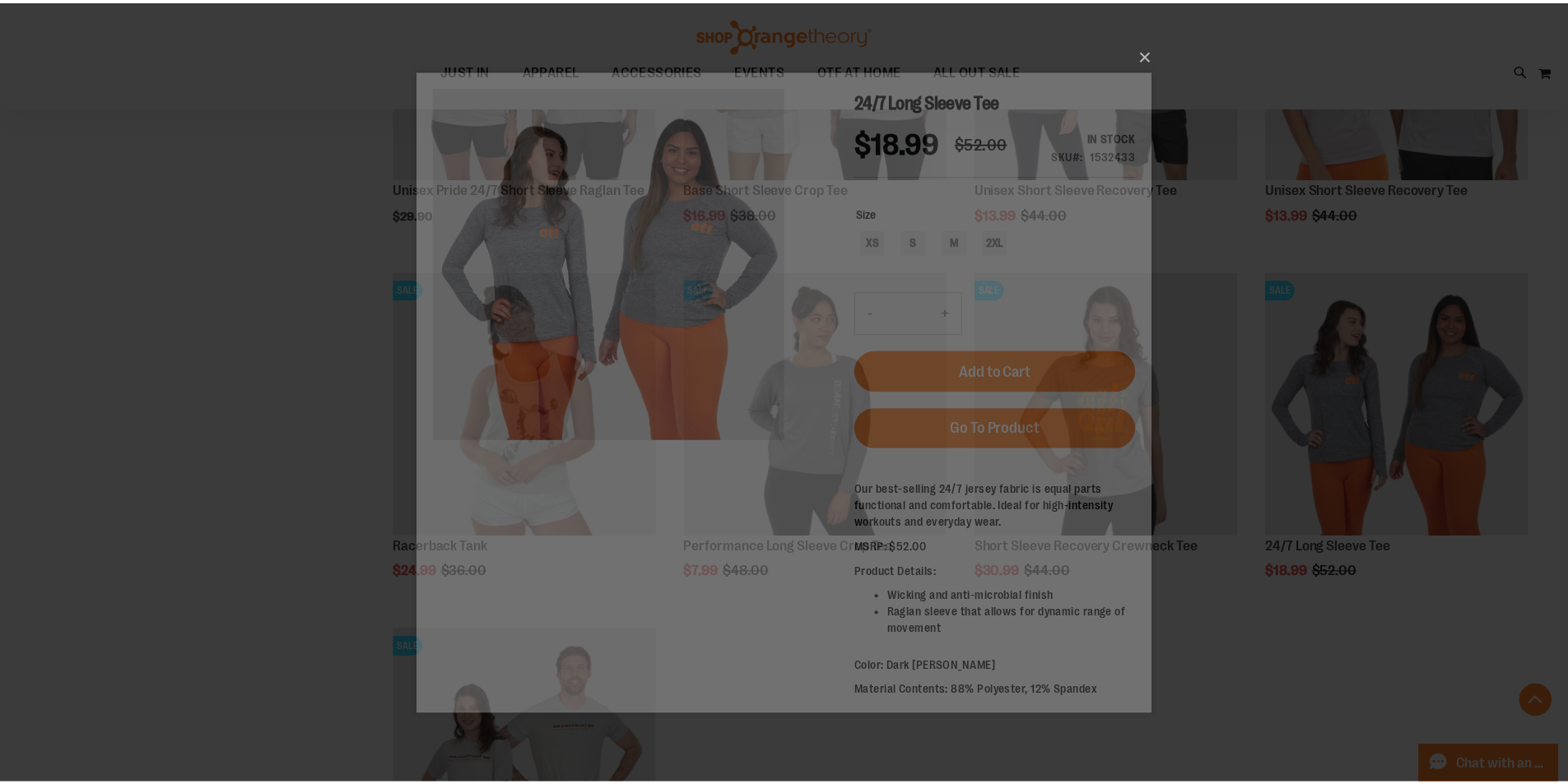
scroll to position [0, 0]
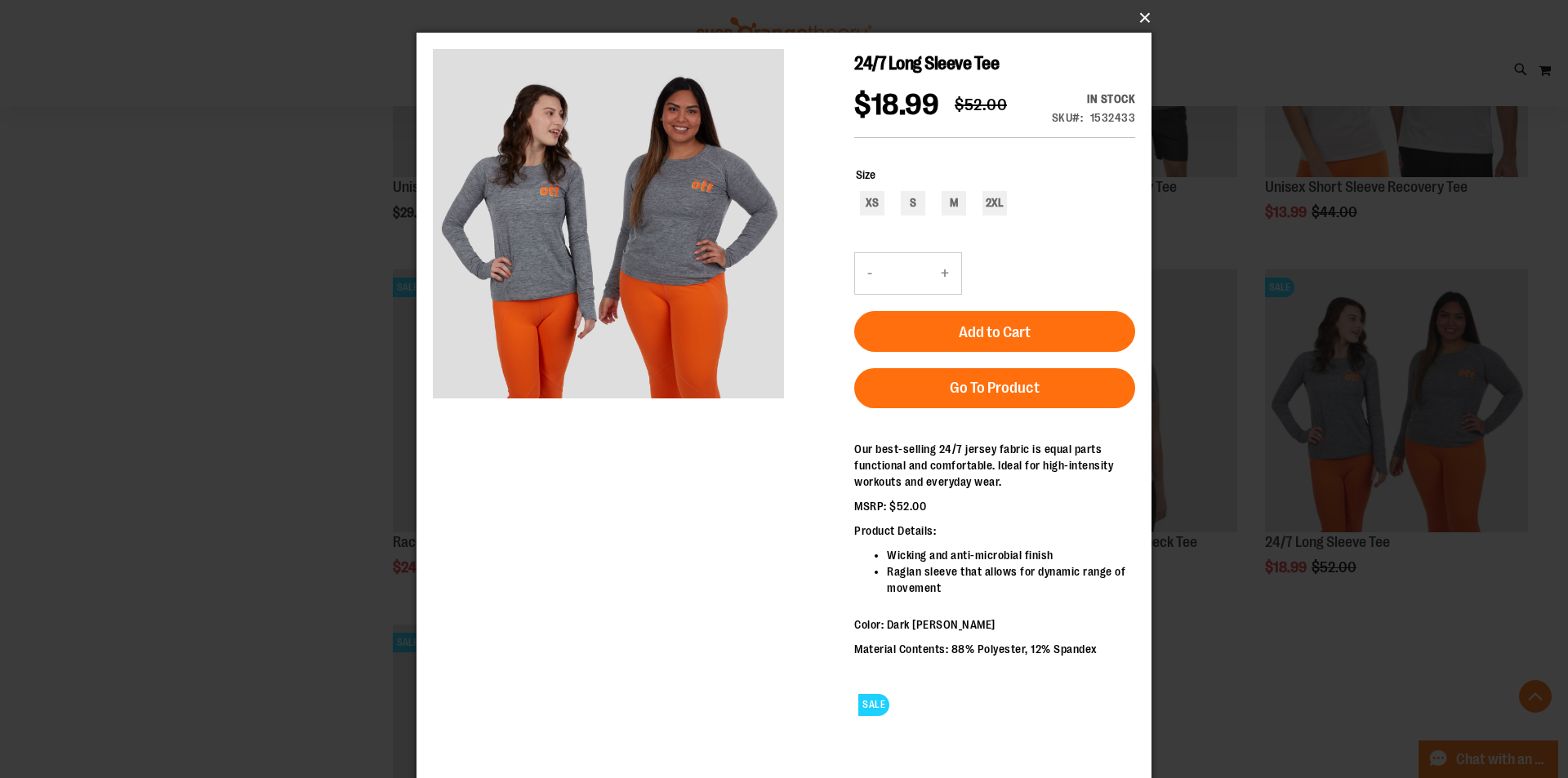
click at [1147, 14] on button "×" at bounding box center [789, 17] width 735 height 36
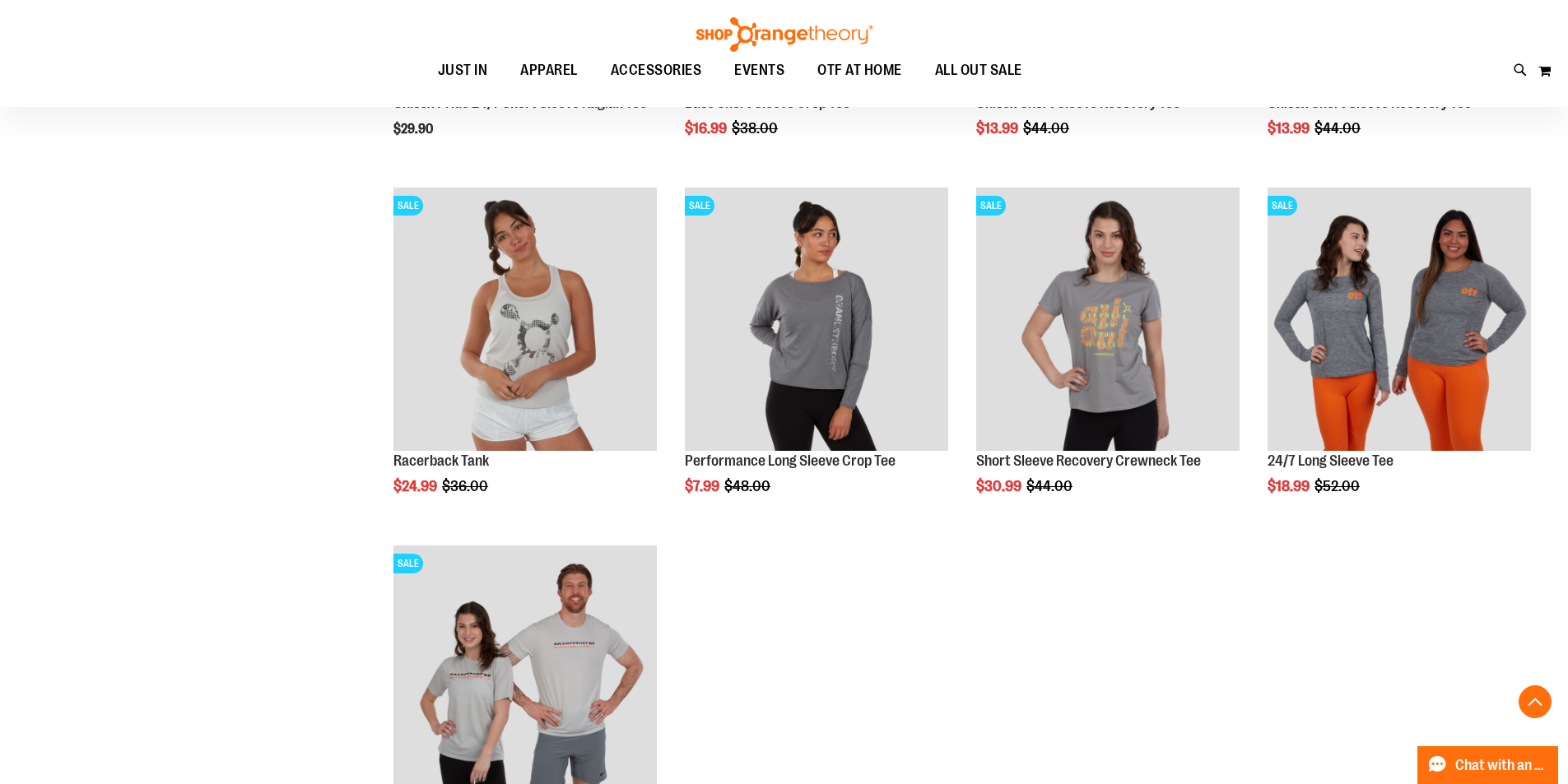
scroll to position [1577, 0]
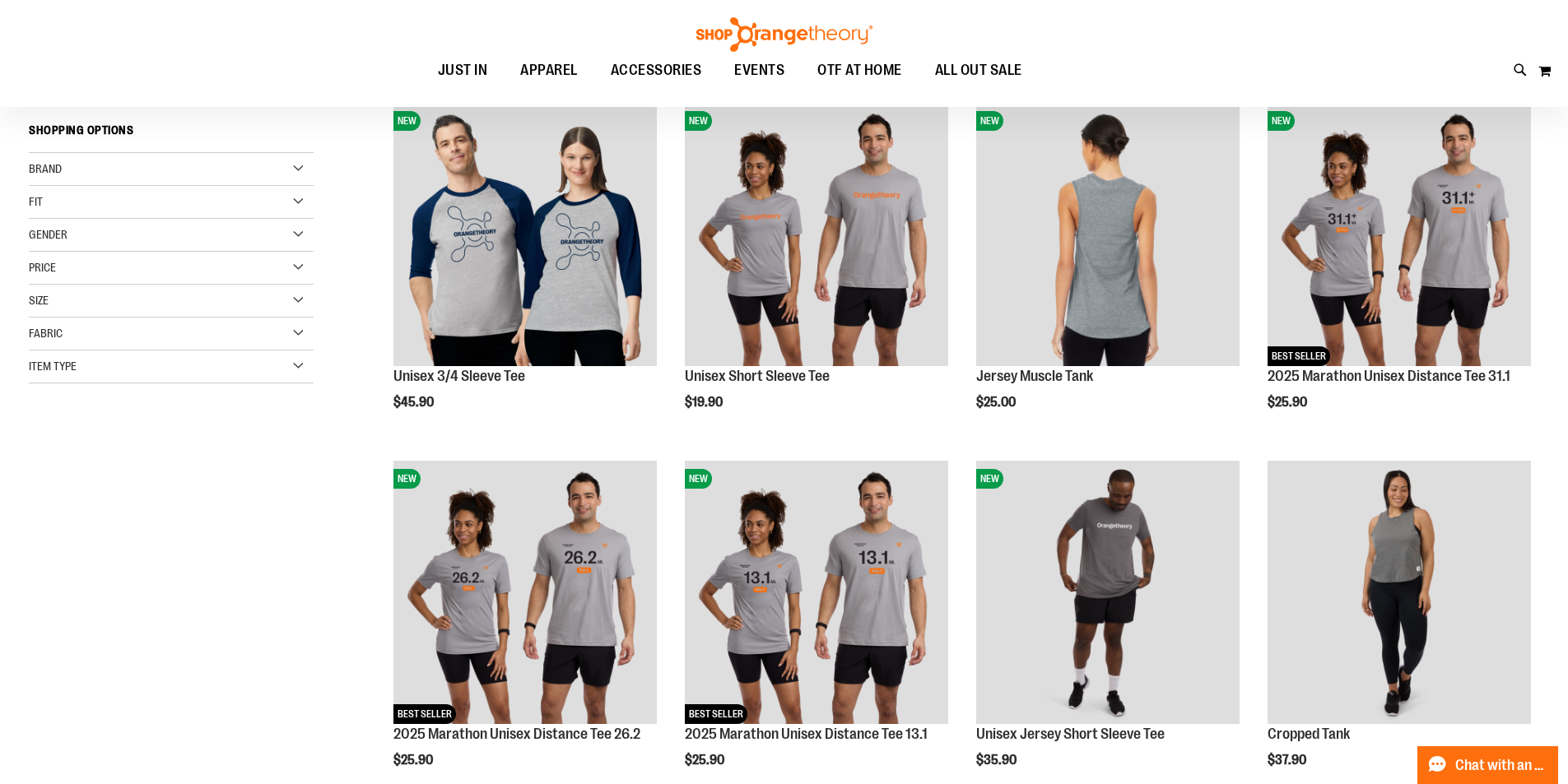
scroll to position [13, 0]
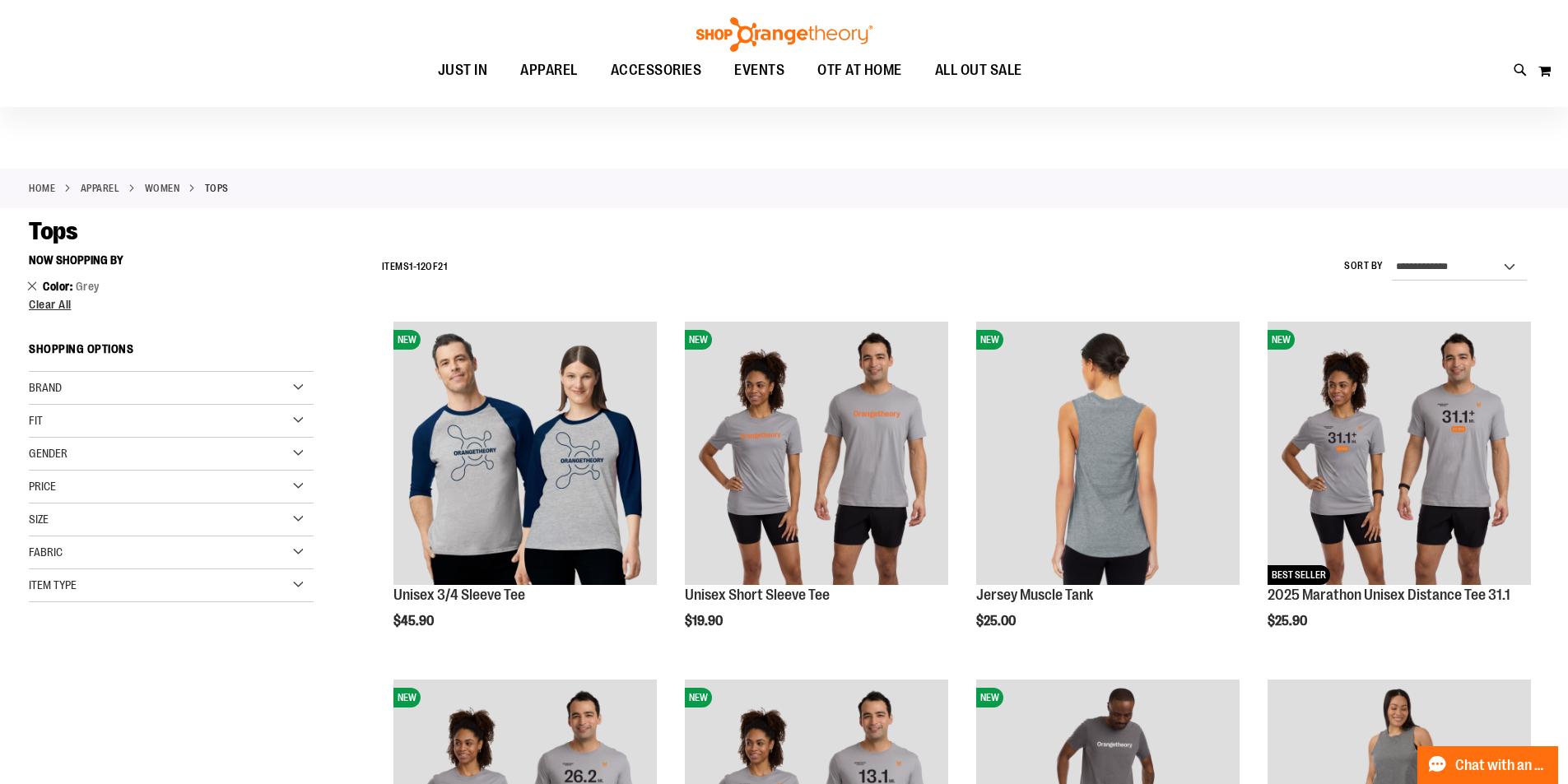
click at [33, 283] on link "Remove This Item" at bounding box center [32, 285] width 11 height 17
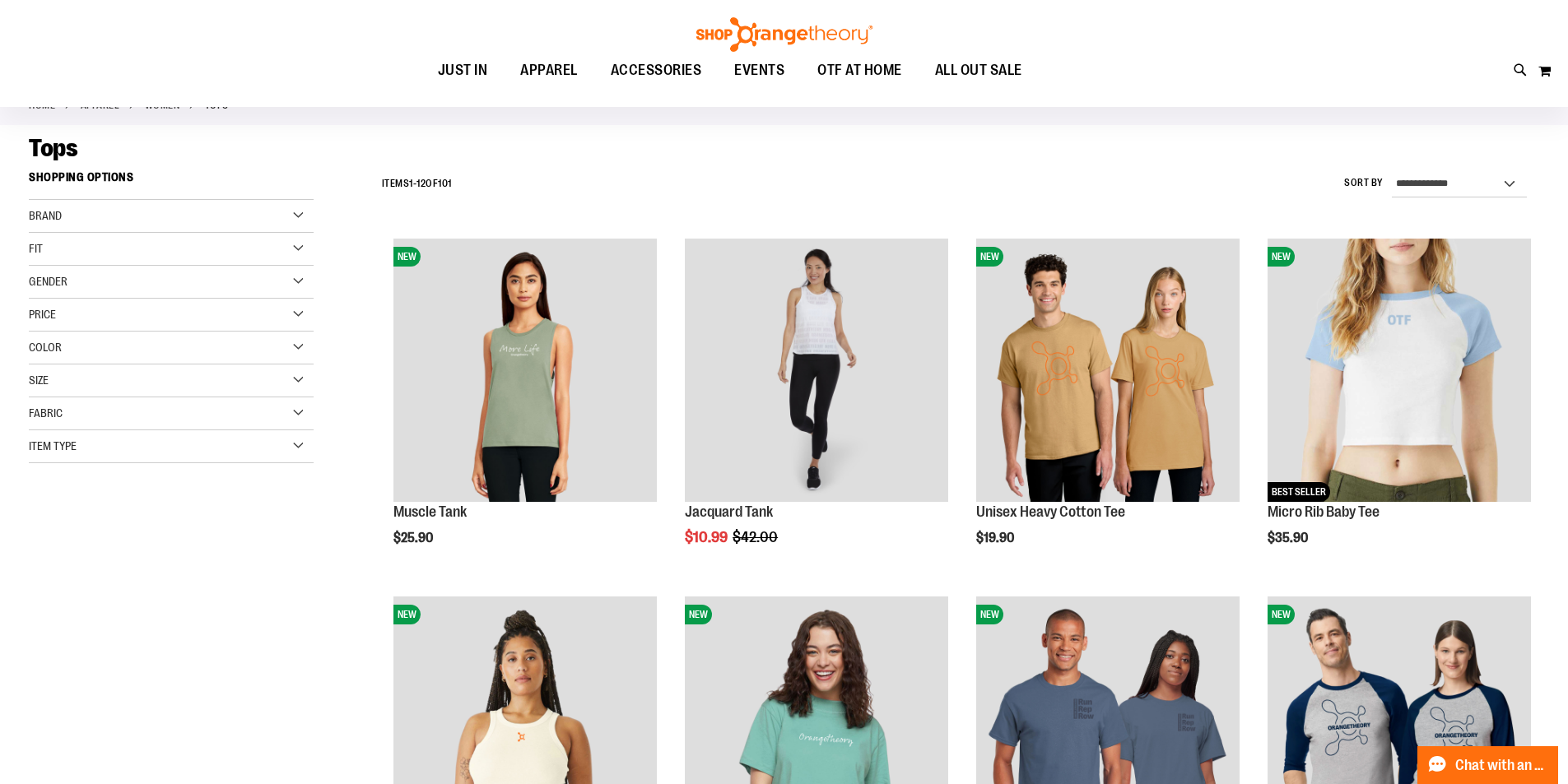
scroll to position [71, 0]
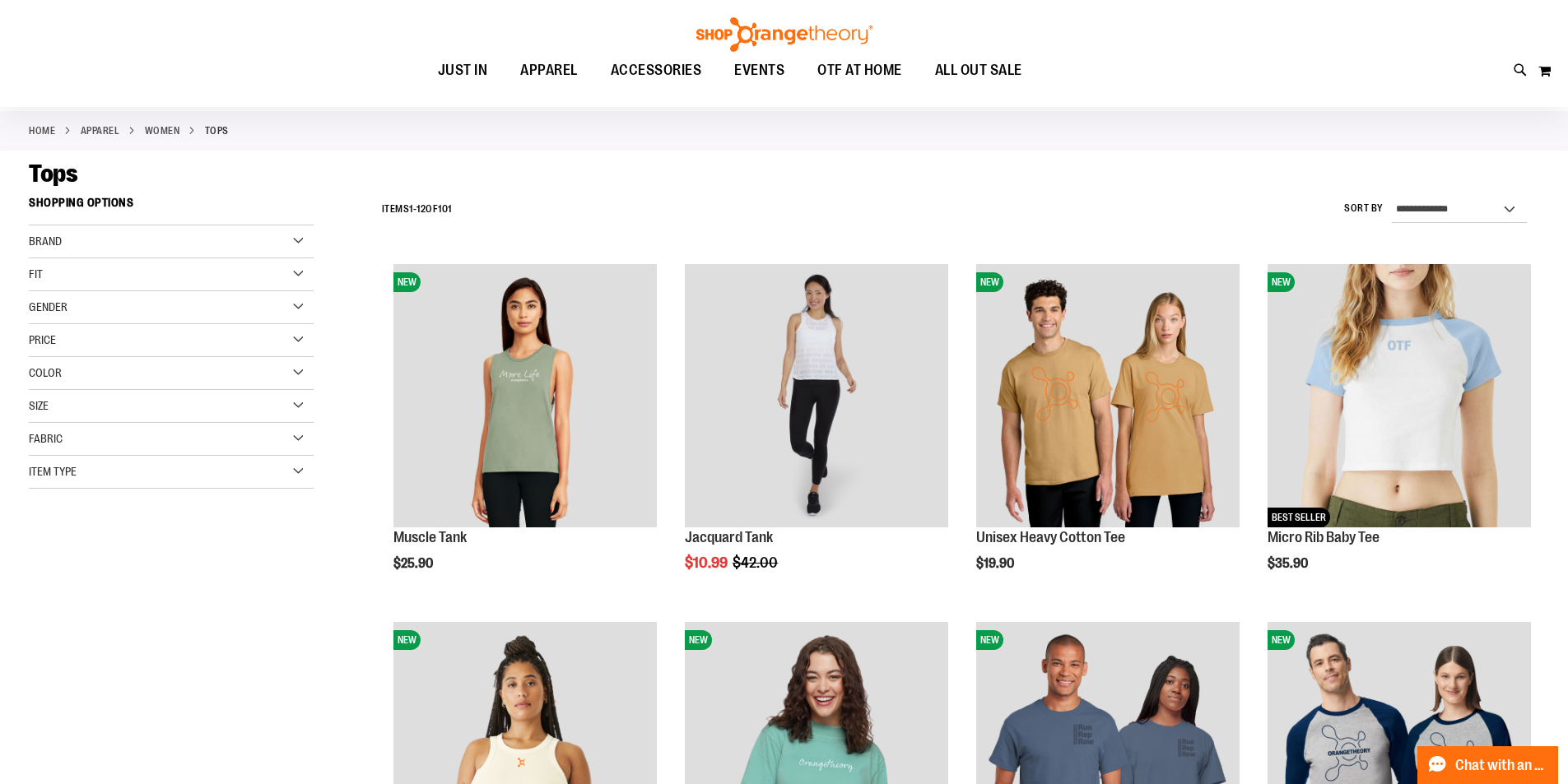
click at [113, 480] on div "Item Type" at bounding box center [171, 473] width 284 height 33
click at [89, 617] on link "Tank Tops 35 items" at bounding box center [162, 618] width 273 height 18
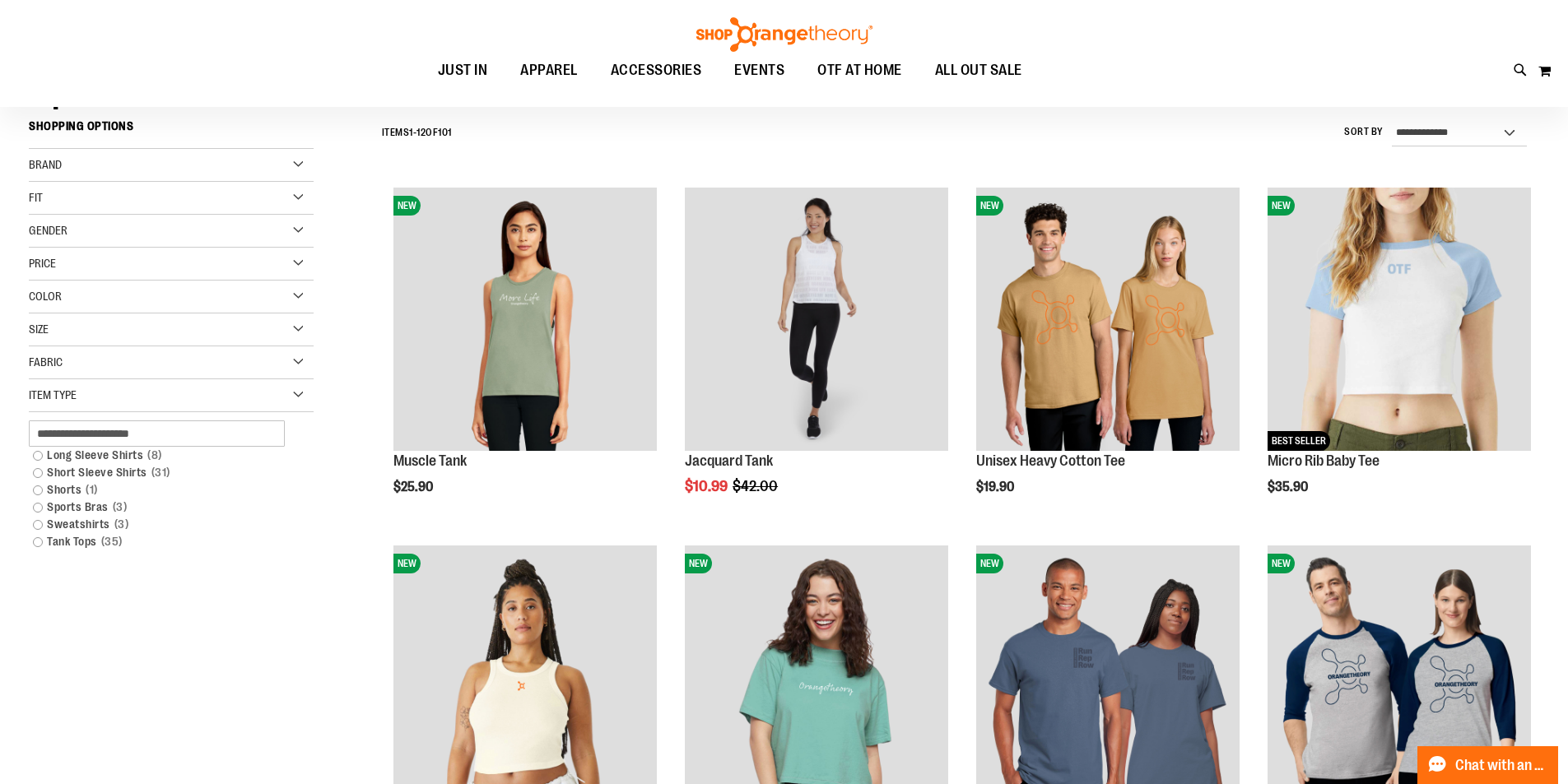
scroll to position [153, 0]
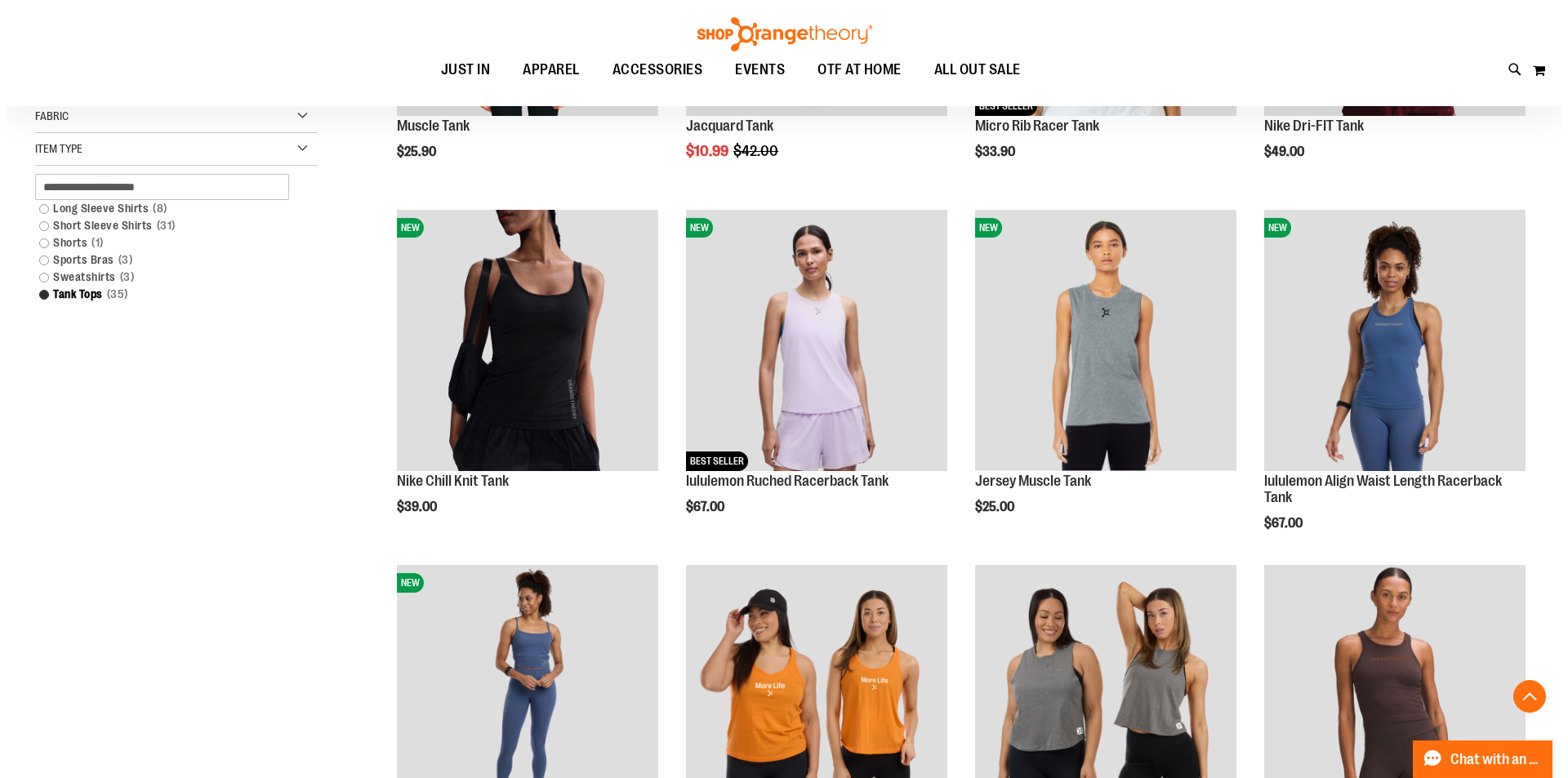
scroll to position [478, 0]
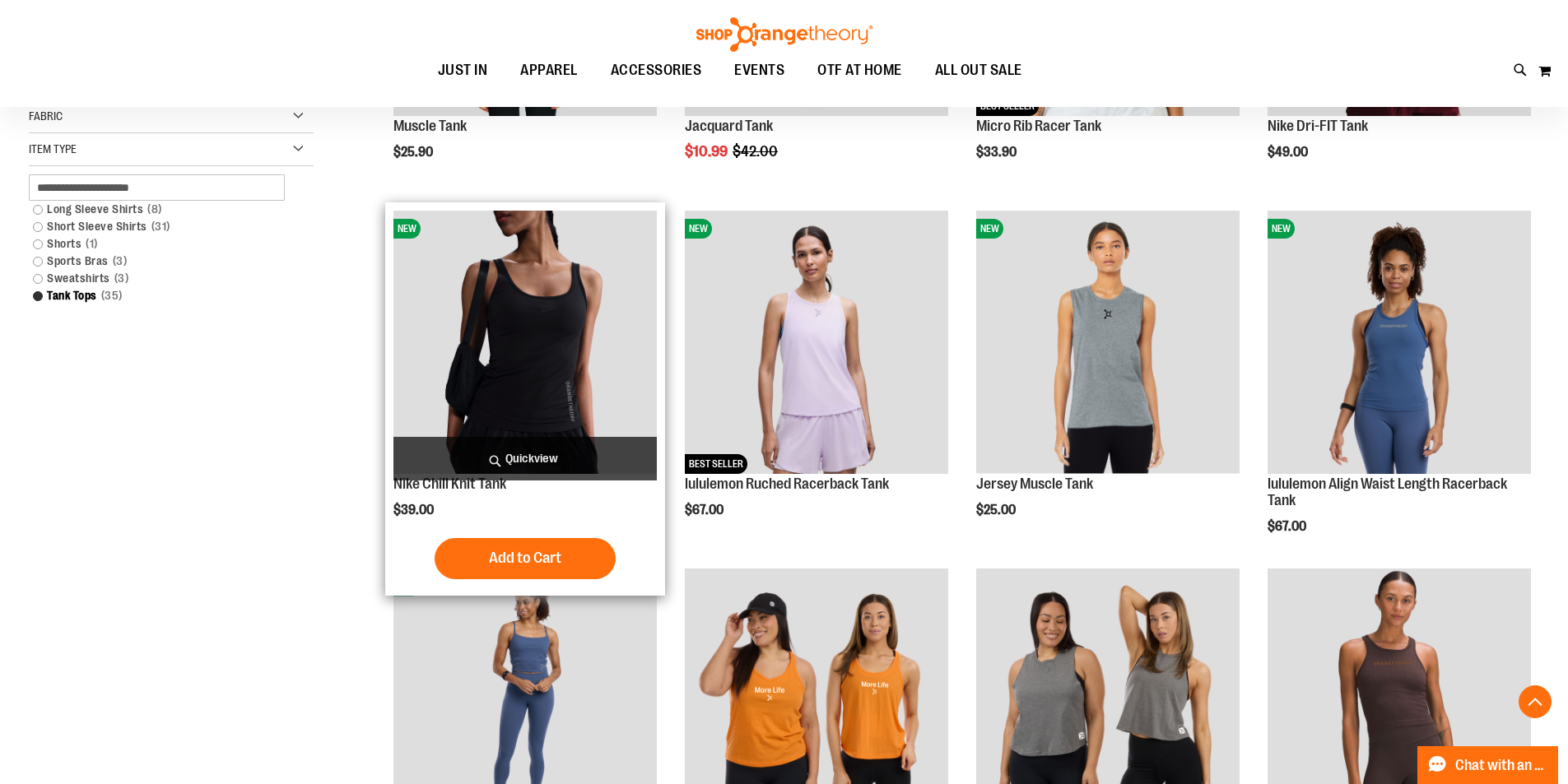
click at [522, 456] on span "Quickview" at bounding box center [525, 458] width 263 height 43
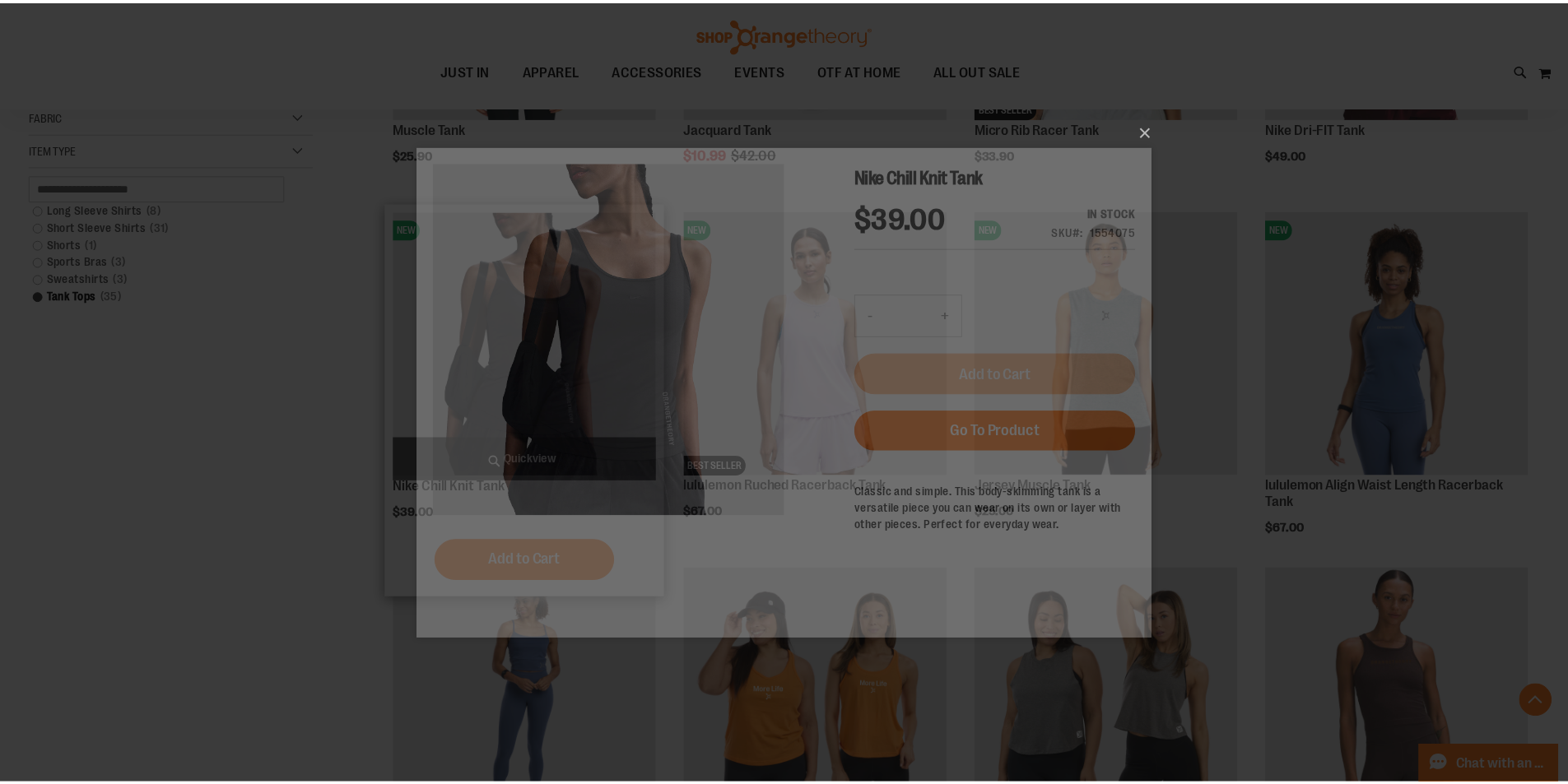
scroll to position [0, 0]
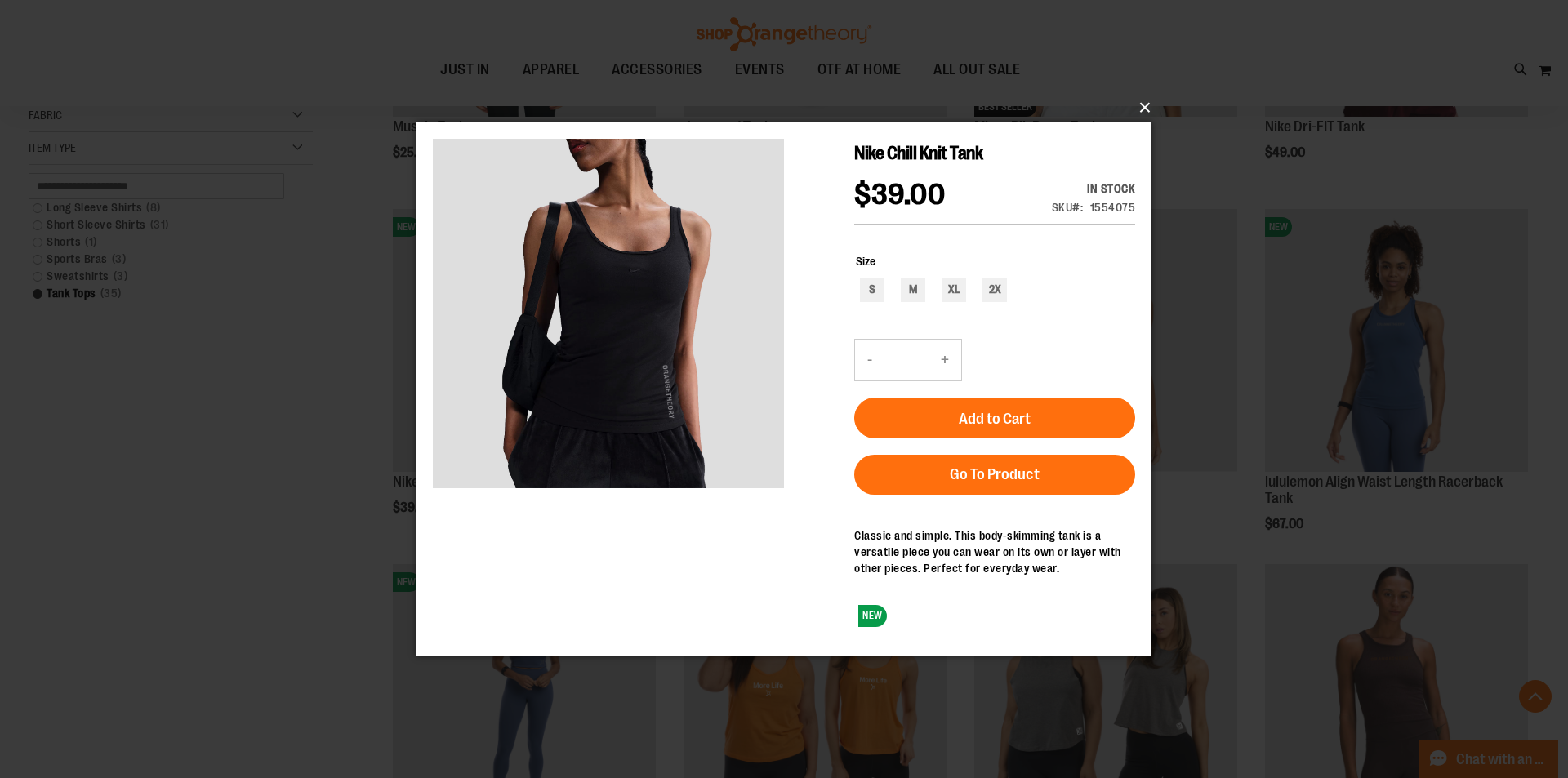
click at [1148, 104] on button "×" at bounding box center [789, 107] width 735 height 36
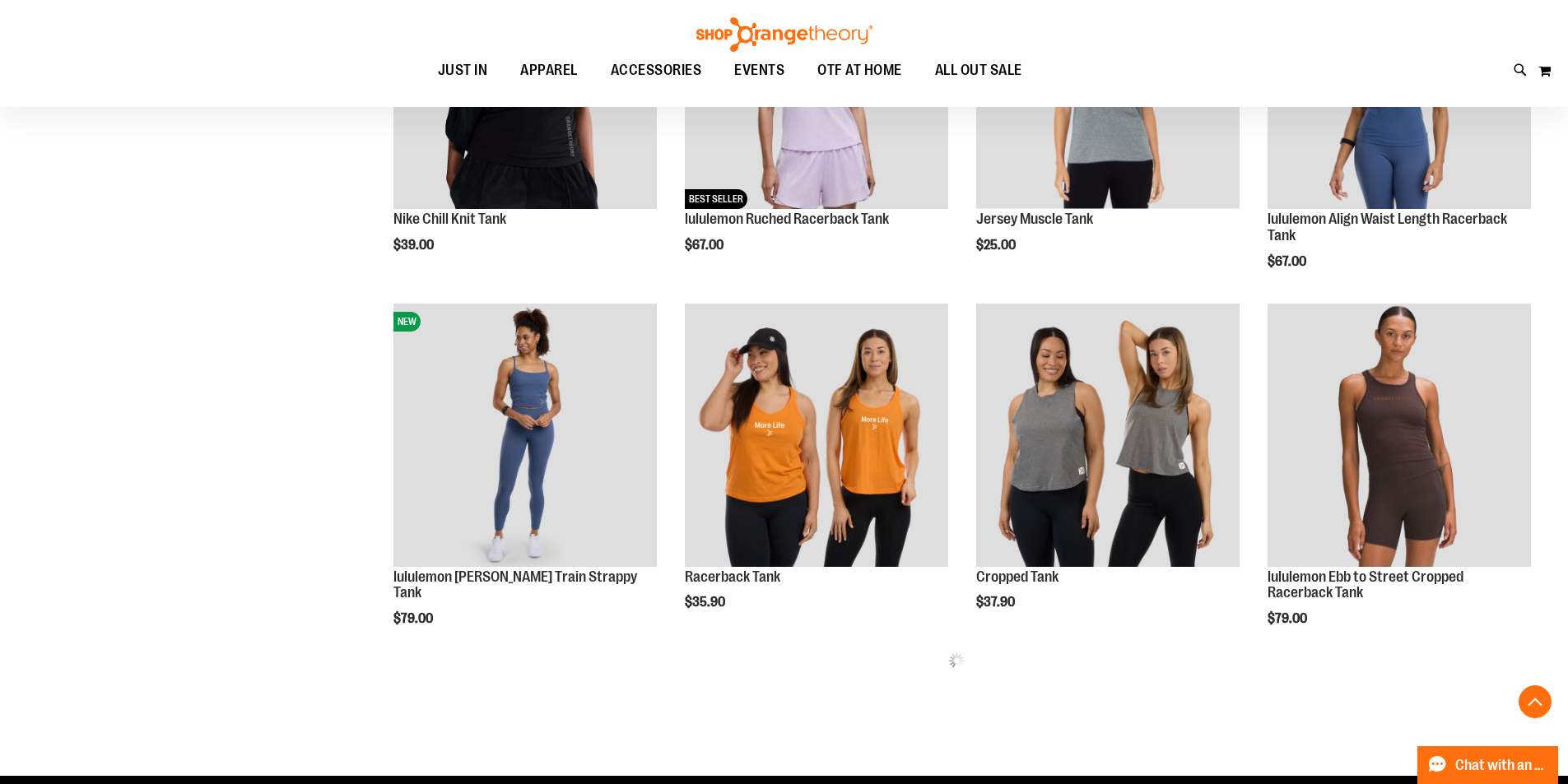
scroll to position [730, 0]
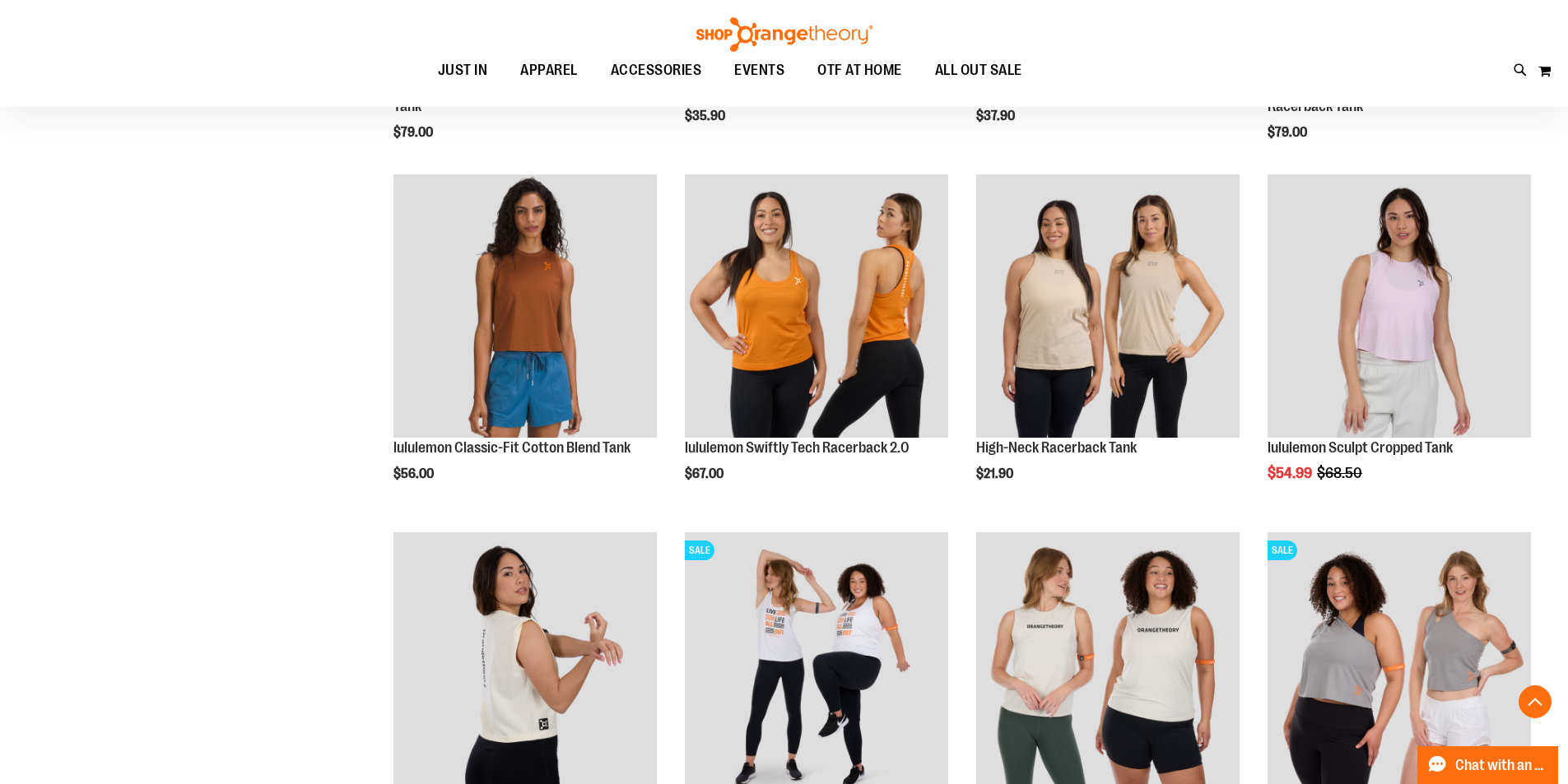
scroll to position [1398, 0]
